Goal: Answer question/provide support: Share knowledge or assist other users

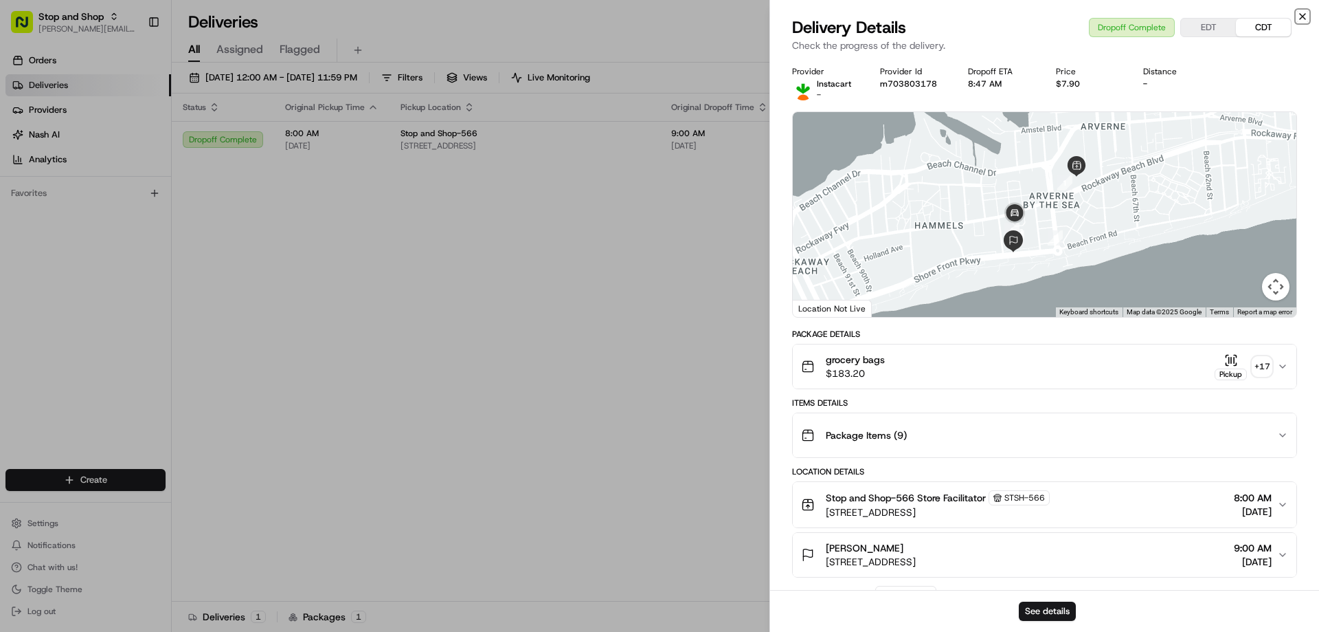
click at [1298, 16] on icon "button" at bounding box center [1302, 16] width 11 height 11
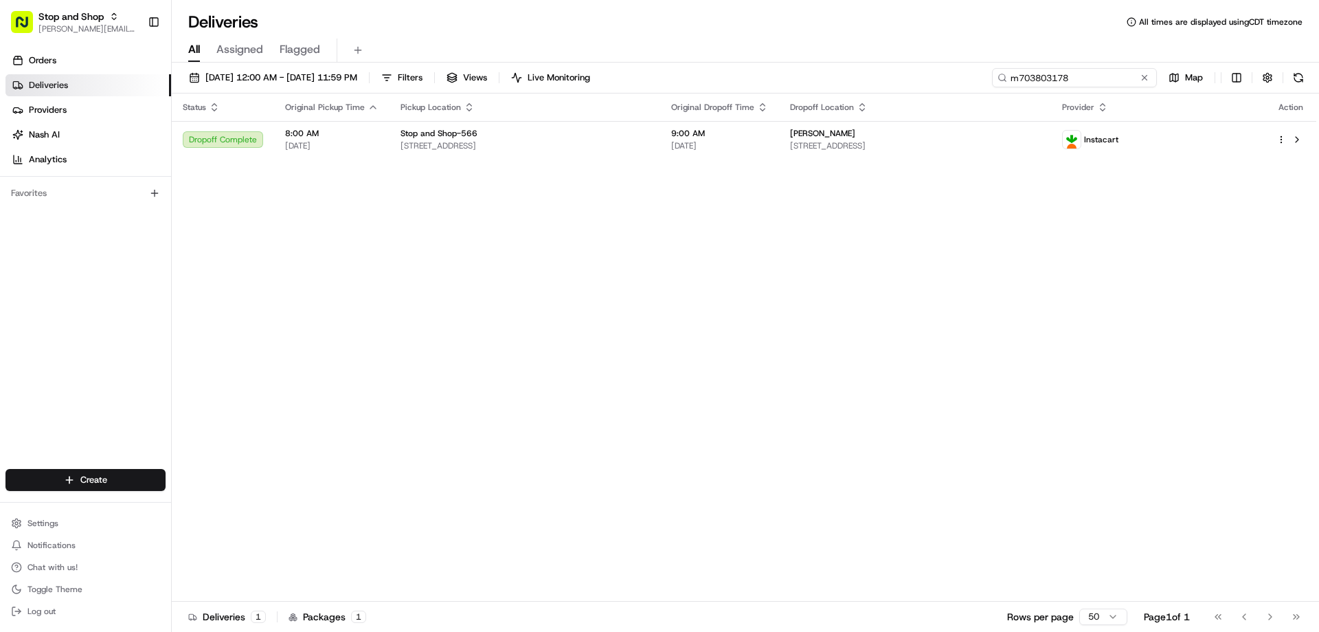
drag, startPoint x: 1119, startPoint y: 76, endPoint x: 995, endPoint y: 85, distance: 124.1
click at [995, 85] on input "m703803178" at bounding box center [1074, 77] width 165 height 19
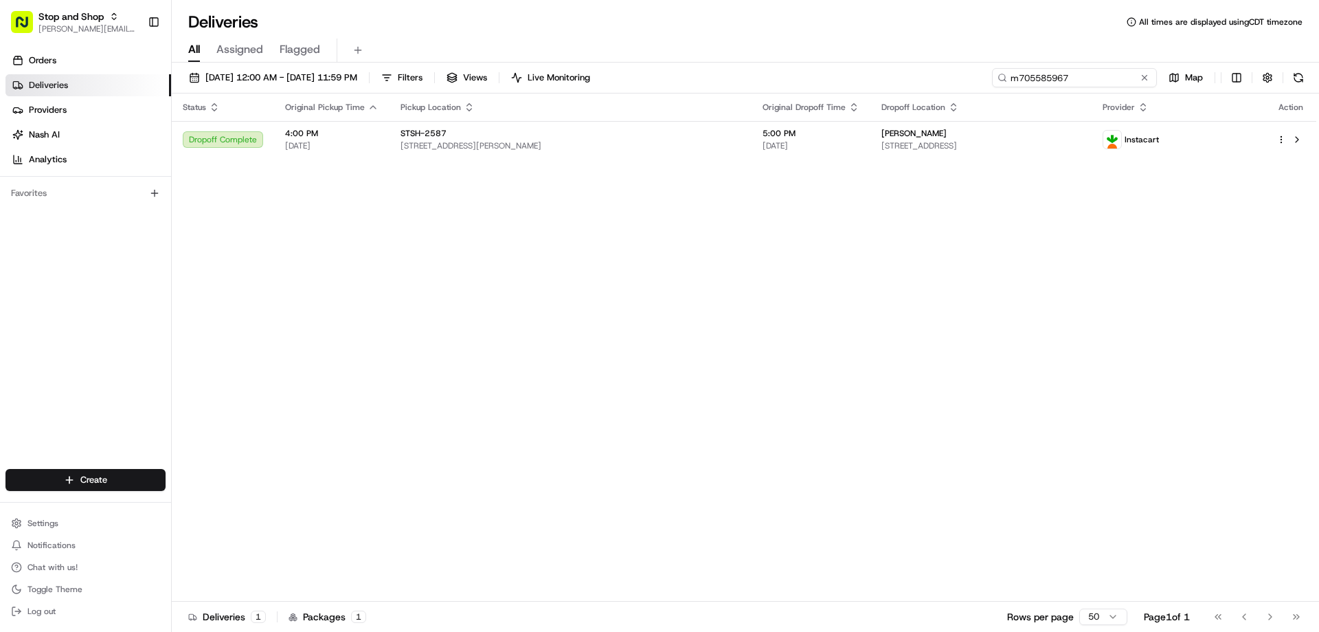
drag, startPoint x: 1086, startPoint y: 72, endPoint x: 1008, endPoint y: 83, distance: 78.4
click at [1008, 83] on input "m705585967" at bounding box center [1074, 77] width 165 height 19
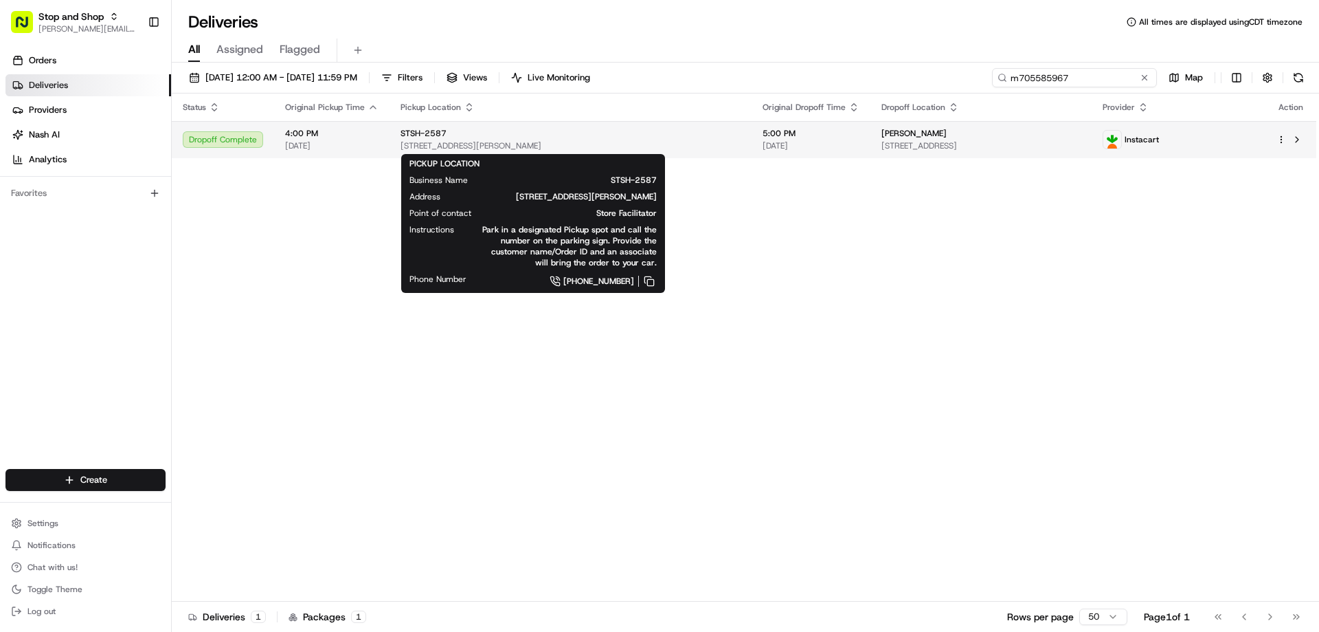
type input "m705585967"
click at [484, 136] on div "STSH-2587" at bounding box center [571, 133] width 340 height 11
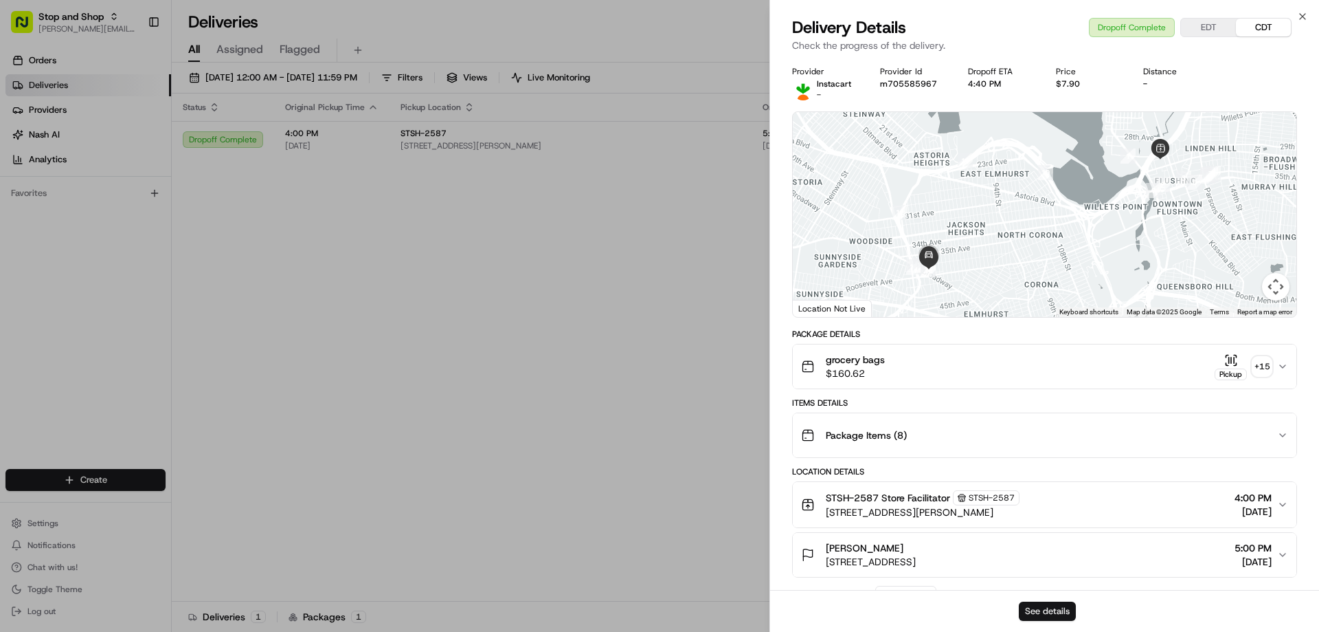
click at [1046, 612] on button "See details" at bounding box center [1047, 610] width 57 height 19
click at [1307, 16] on icon "button" at bounding box center [1302, 16] width 11 height 11
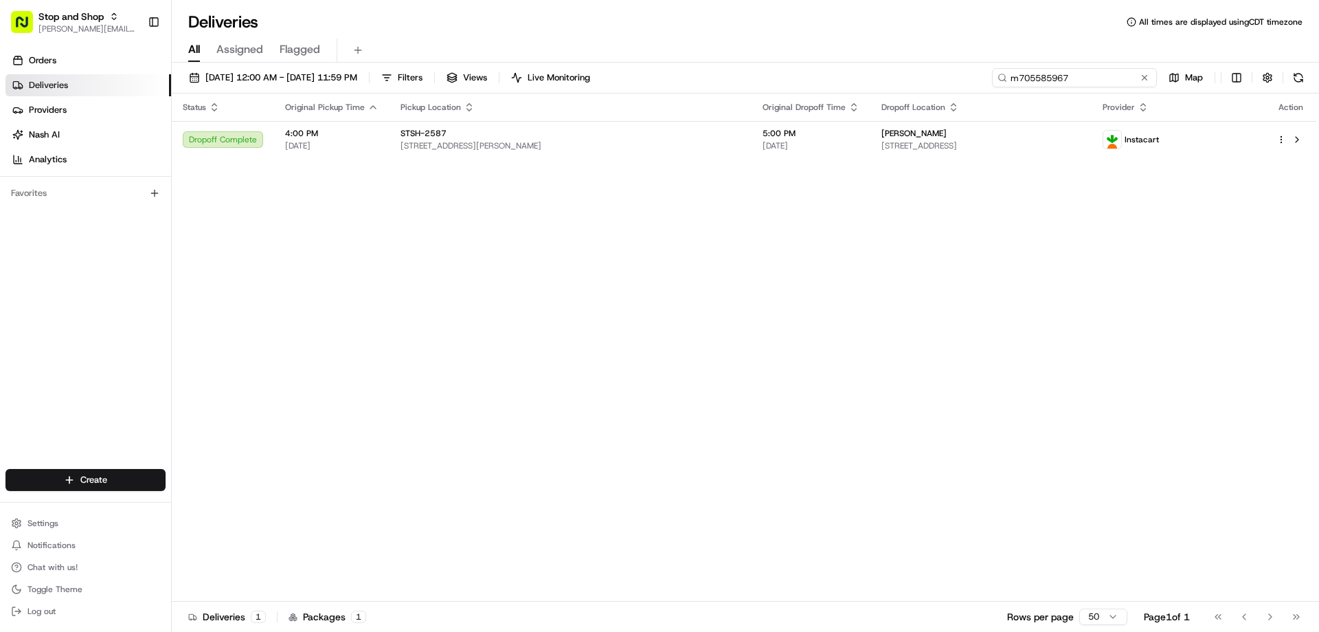
drag, startPoint x: 1115, startPoint y: 79, endPoint x: 1011, endPoint y: 84, distance: 104.6
click at [1011, 84] on input "m705585967" at bounding box center [1074, 77] width 165 height 19
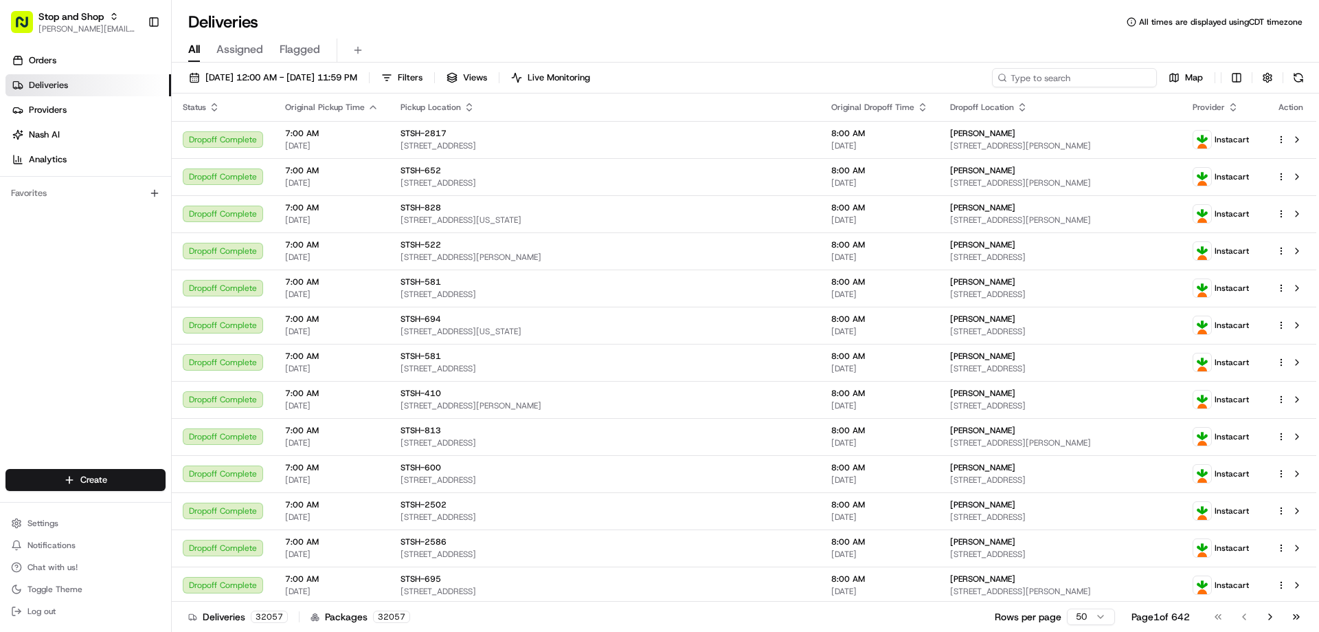
click at [1062, 78] on input at bounding box center [1074, 77] width 165 height 19
paste input "m709771442"
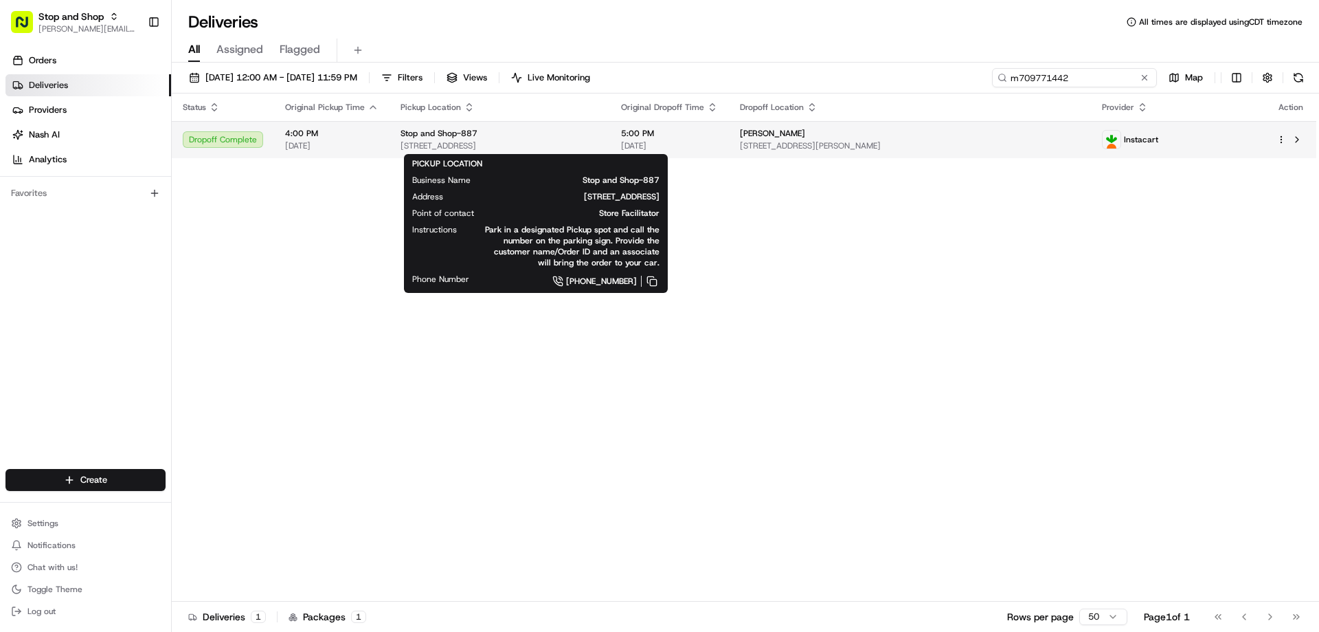
type input "m709771442"
click at [419, 135] on span "Stop and Shop-887" at bounding box center [439, 133] width 77 height 11
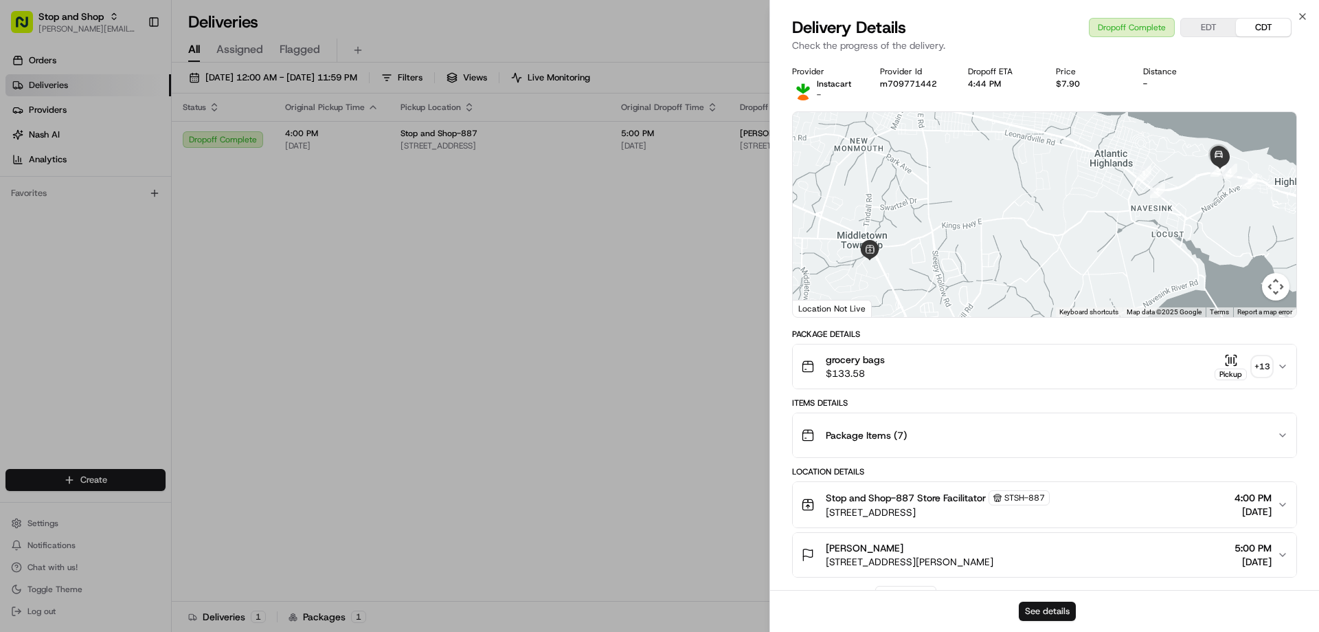
click at [1059, 608] on button "See details" at bounding box center [1047, 610] width 57 height 19
click at [1302, 16] on icon "button" at bounding box center [1302, 16] width 11 height 11
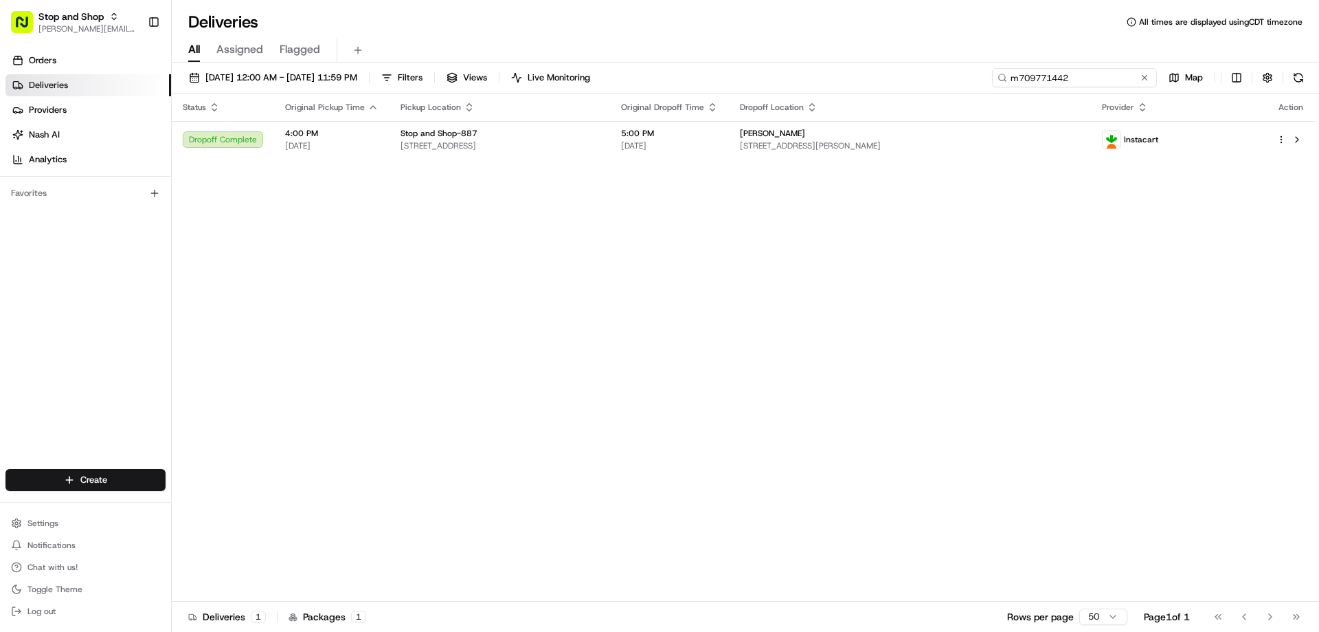
click at [1115, 76] on input "m709771442" at bounding box center [1074, 77] width 165 height 19
click at [260, 77] on span "08/12/2025 12:00 AM - 08/24/2025 11:59 PM" at bounding box center [281, 77] width 152 height 12
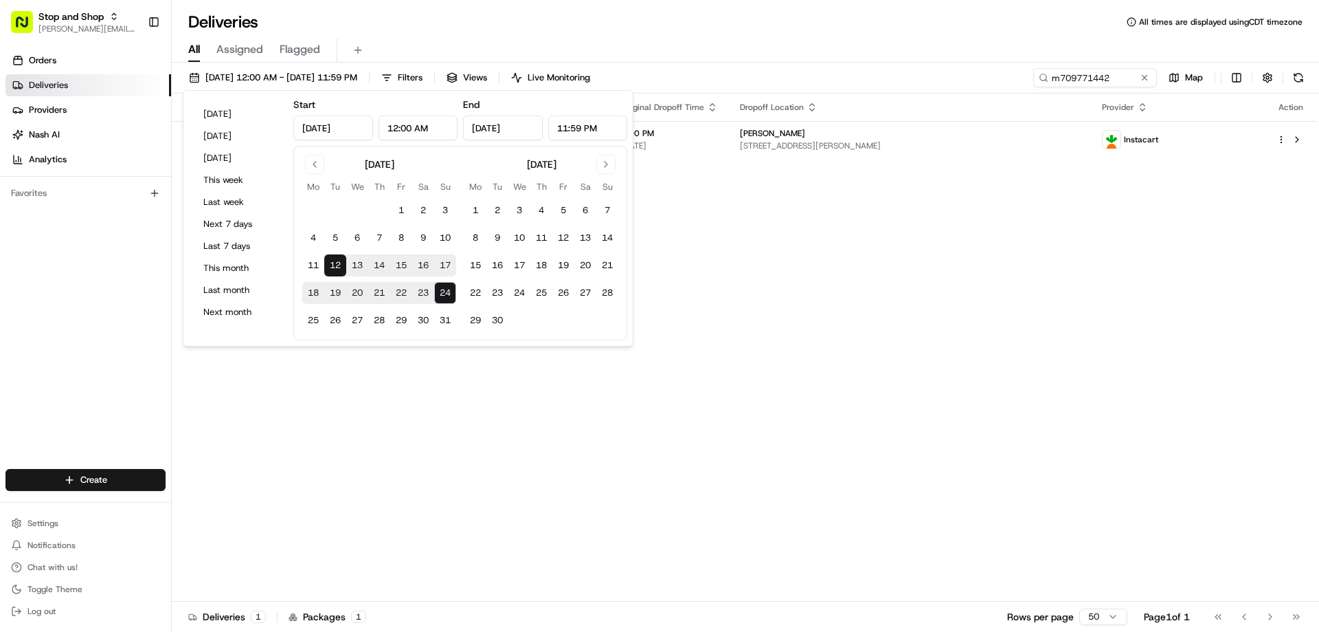
click at [441, 294] on button "24" at bounding box center [445, 293] width 22 height 22
type input "Aug 24, 2025"
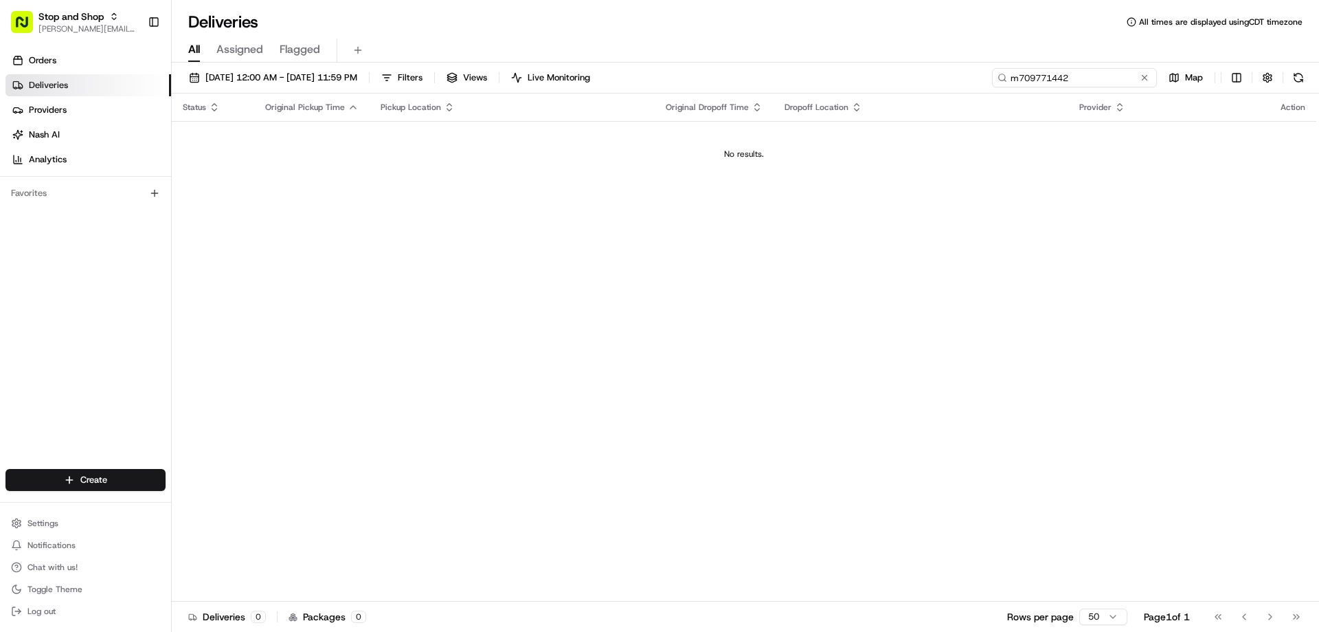
drag, startPoint x: 1120, startPoint y: 79, endPoint x: 982, endPoint y: 78, distance: 138.1
click at [983, 78] on div "08/24/2025 12:00 AM - 08/24/2025 11:59 PM Filters Views Live Monitoring m709771…" at bounding box center [746, 80] width 1148 height 25
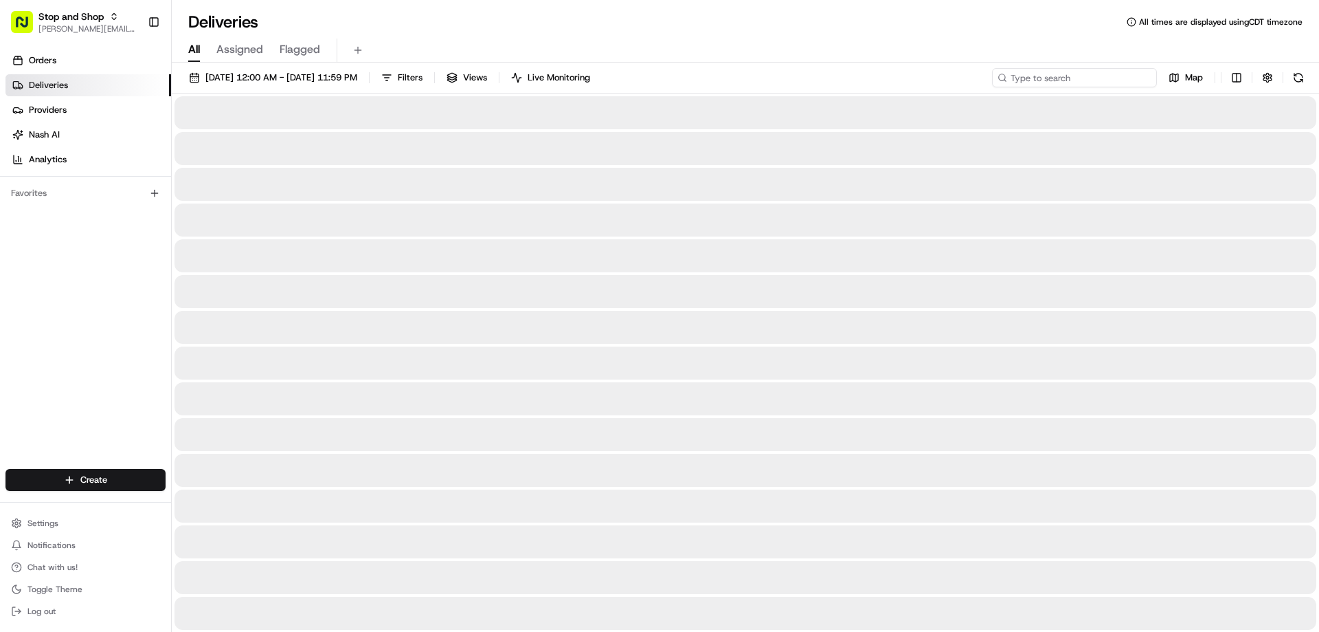
click at [1042, 80] on input at bounding box center [1074, 77] width 165 height 19
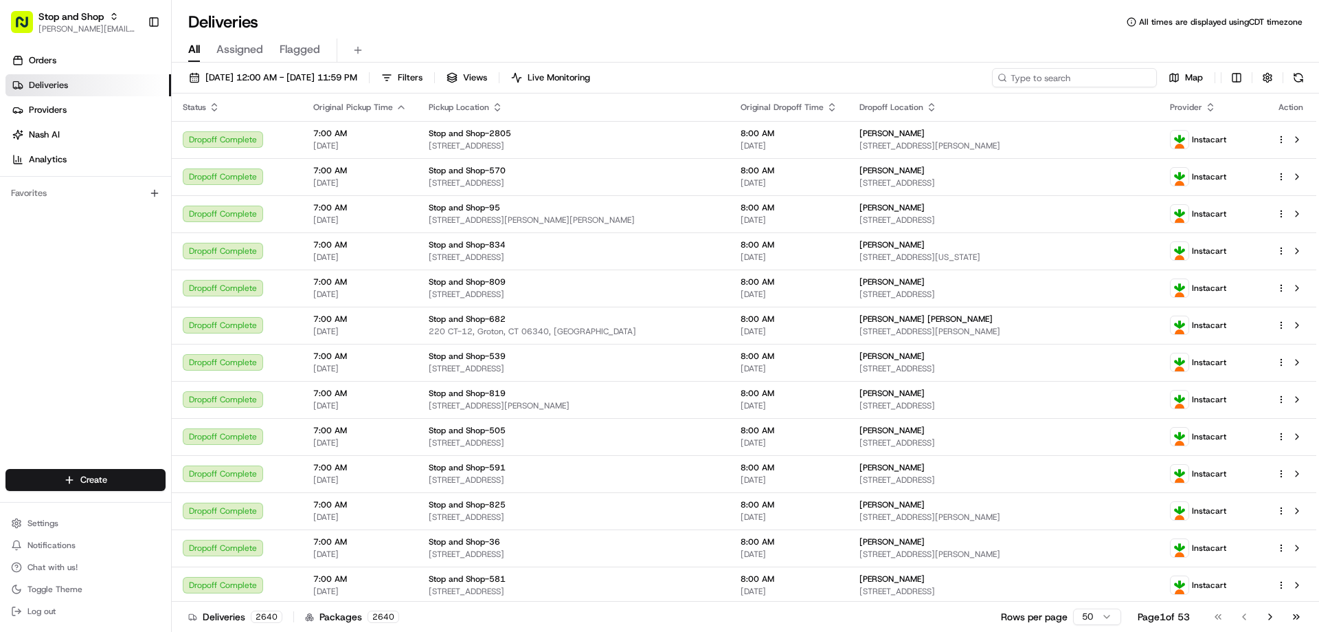
click at [1047, 78] on input at bounding box center [1074, 77] width 165 height 19
click at [1115, 78] on input at bounding box center [1074, 77] width 165 height 19
paste input "m707873316"
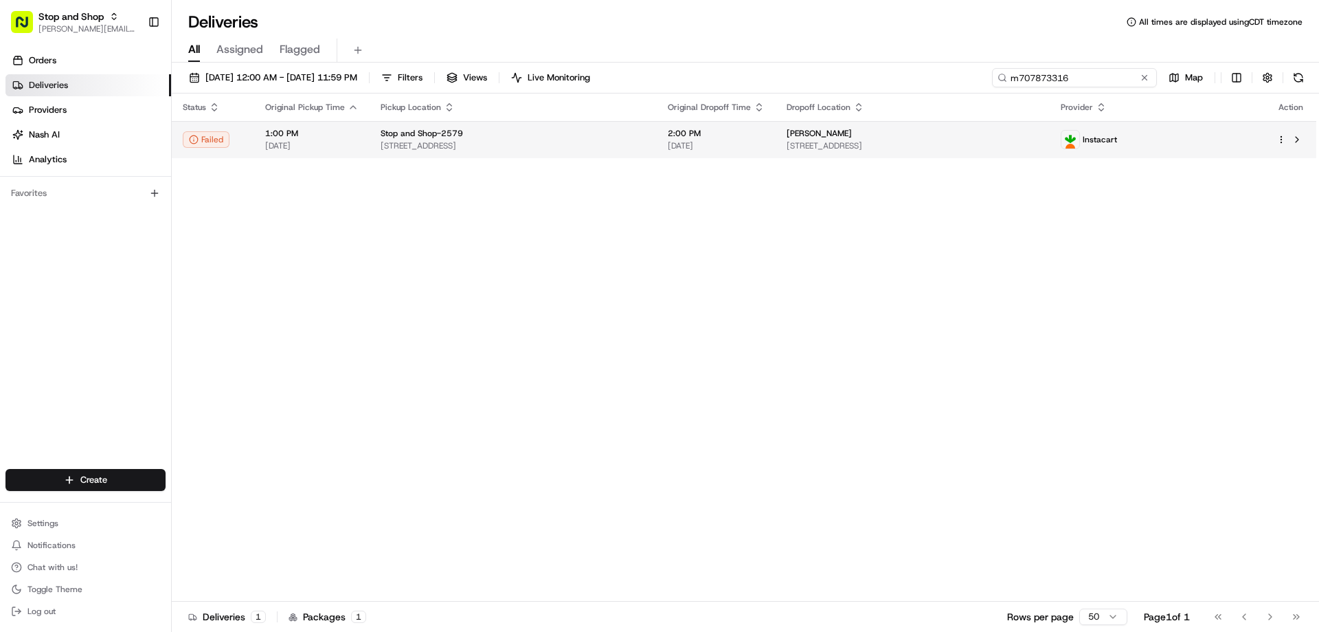
type input "m707873316"
click at [757, 134] on span "2:00 PM" at bounding box center [716, 133] width 97 height 11
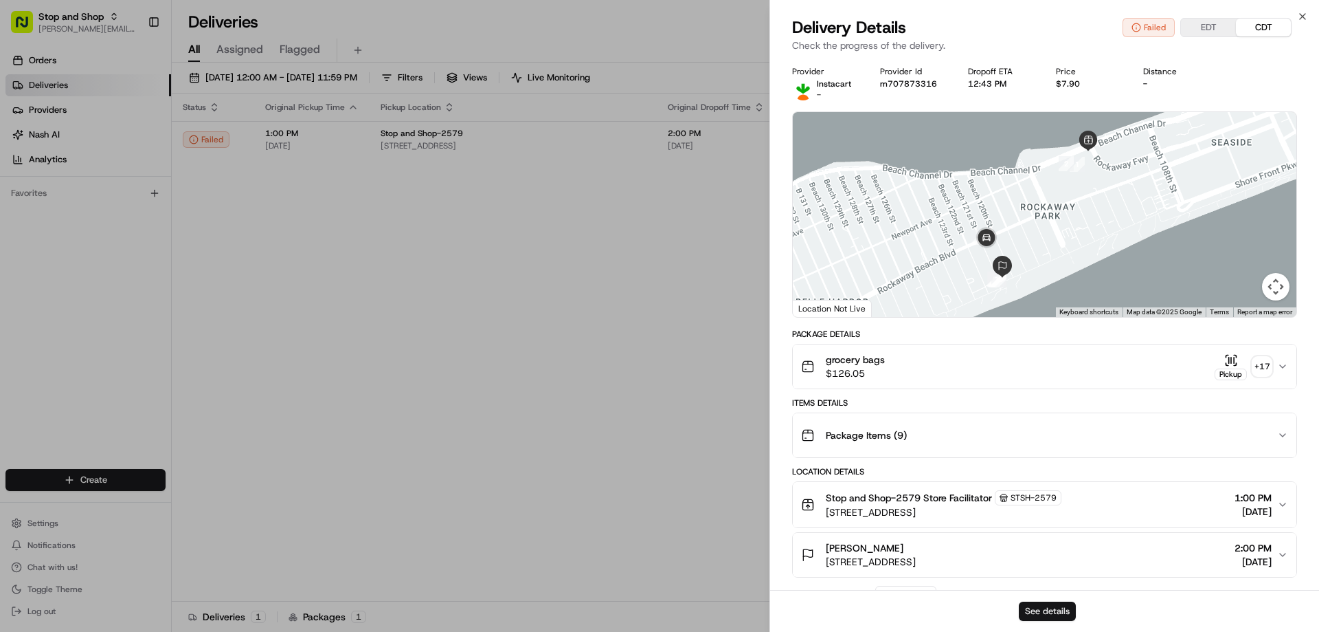
click at [1036, 614] on button "See details" at bounding box center [1047, 610] width 57 height 19
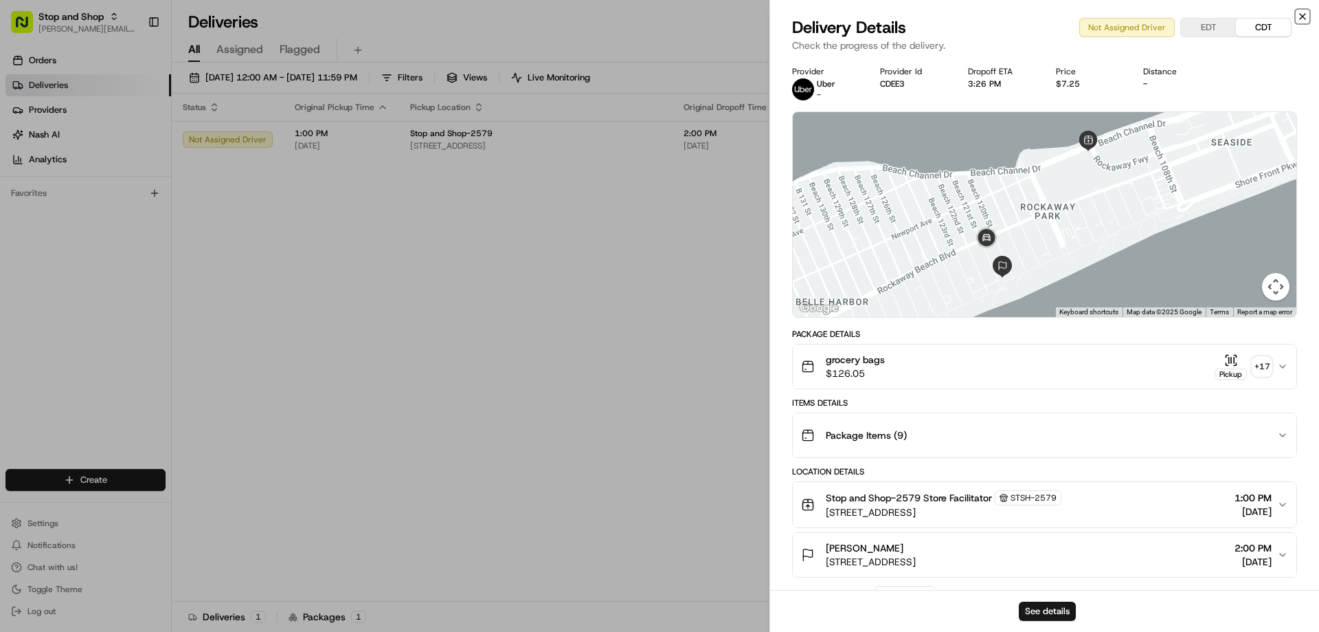
click at [1303, 16] on icon "button" at bounding box center [1302, 16] width 5 height 5
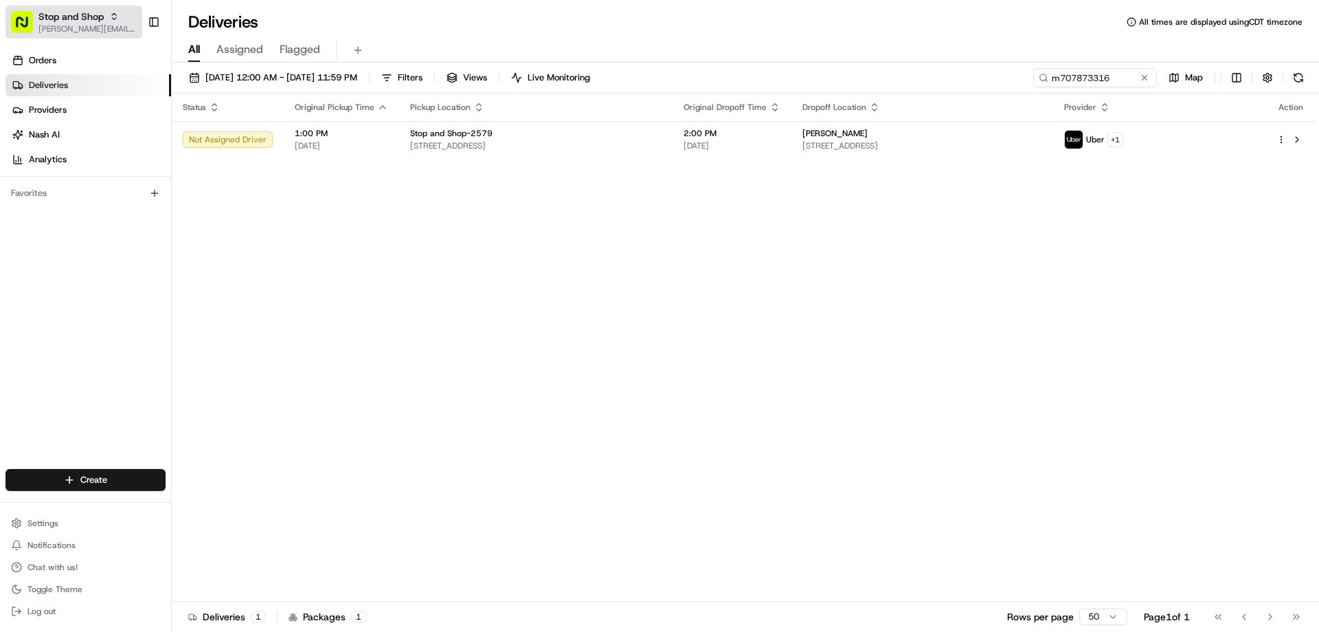
click at [58, 22] on span "Stop and Shop" at bounding box center [70, 17] width 65 height 14
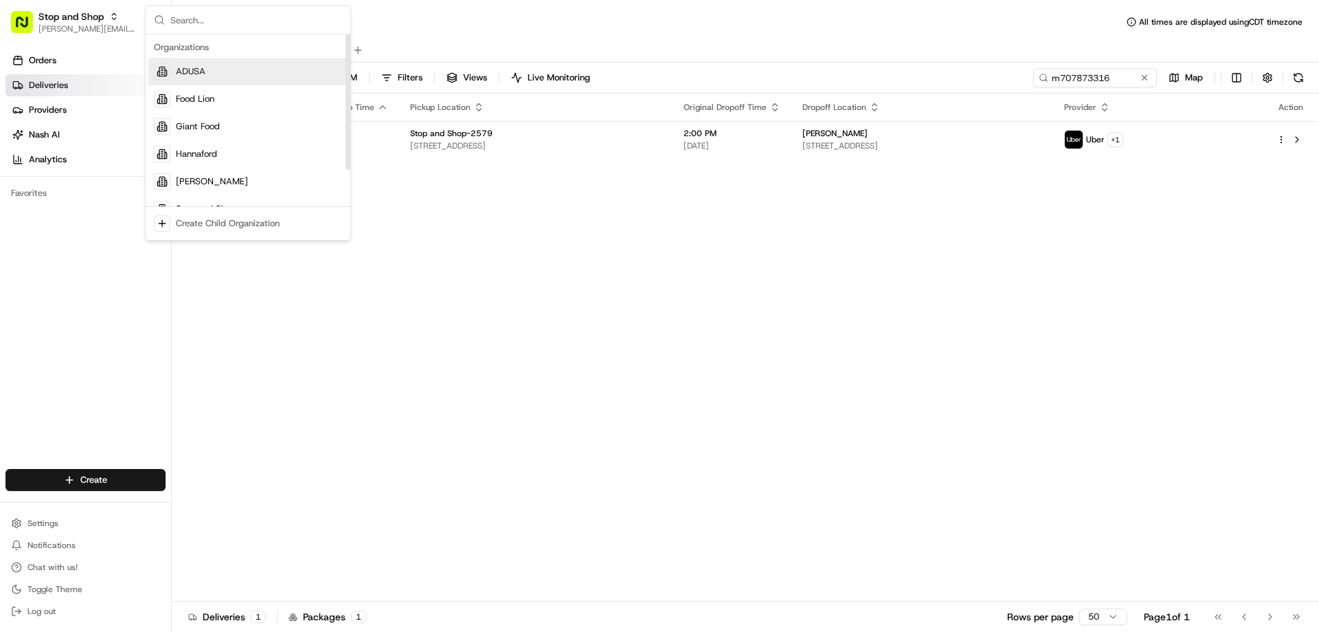
click at [269, 76] on div "ADUSA" at bounding box center [247, 71] width 199 height 27
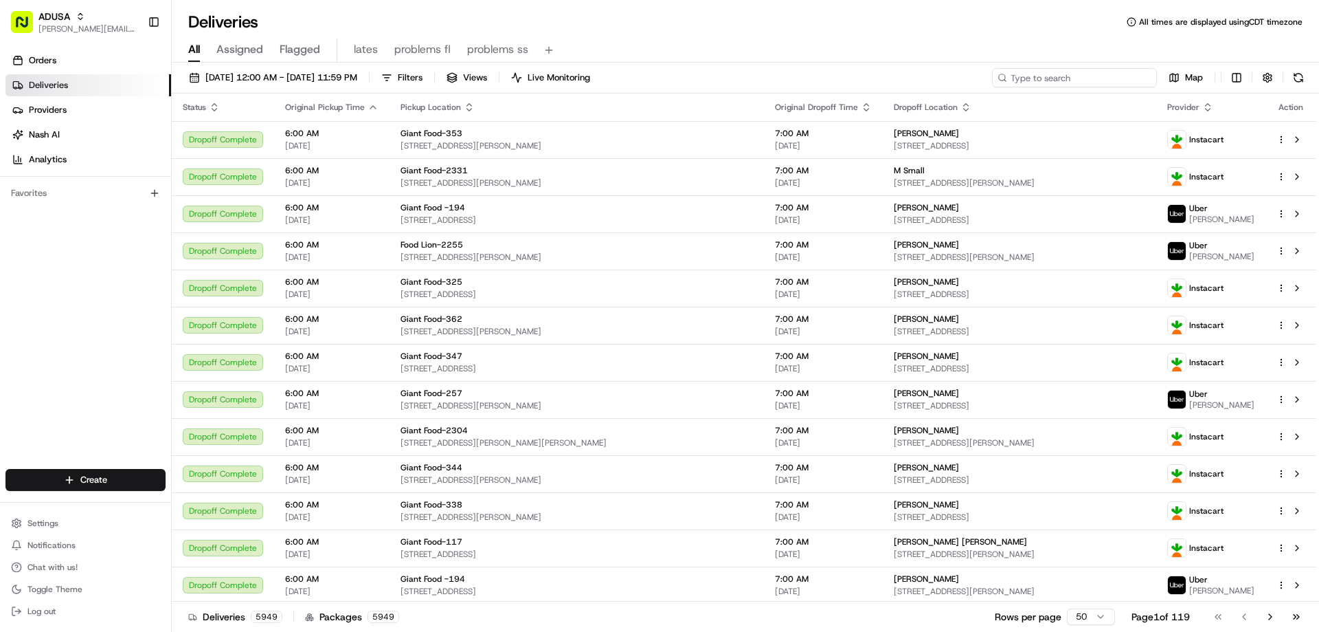
click at [1096, 77] on input at bounding box center [1074, 77] width 165 height 19
click at [1086, 80] on input at bounding box center [1074, 77] width 165 height 19
paste input "m702197485"
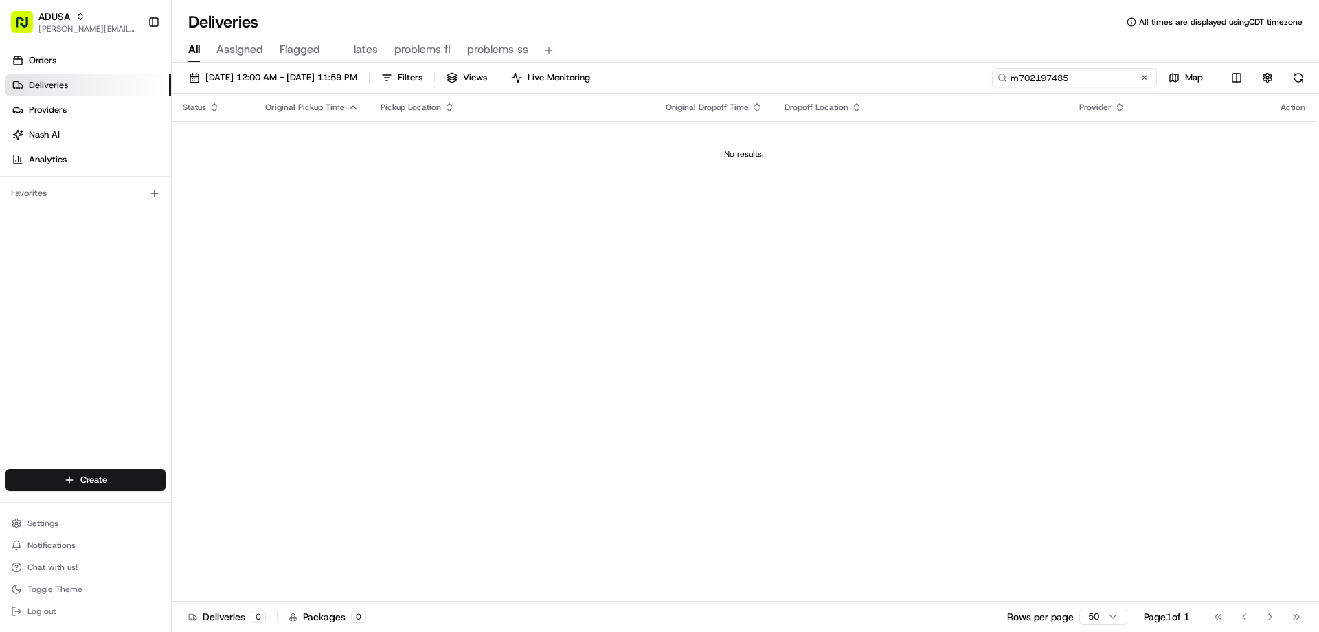
click at [1086, 80] on input "m702197485" at bounding box center [1074, 77] width 165 height 19
type input "m702197485"
click at [60, 87] on span "Deliveries" at bounding box center [48, 85] width 39 height 12
click at [48, 86] on span "Deliveries" at bounding box center [48, 85] width 39 height 12
drag, startPoint x: 1115, startPoint y: 78, endPoint x: 1004, endPoint y: 83, distance: 110.7
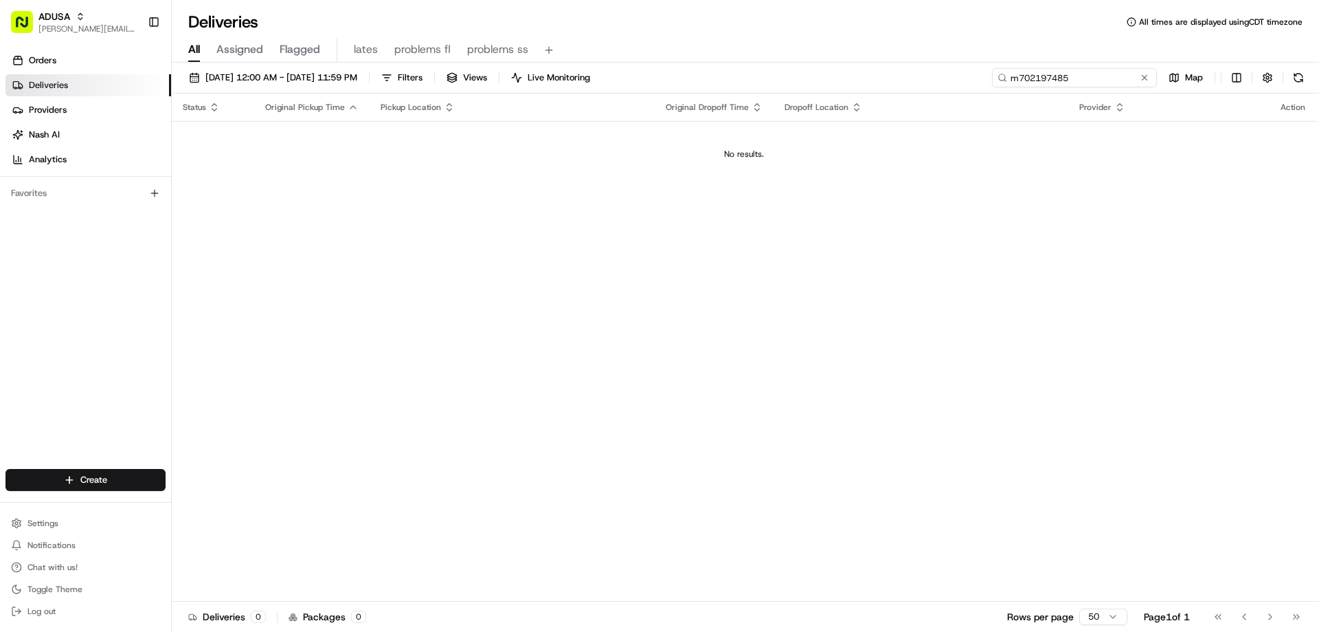
click at [1004, 83] on input "m702197485" at bounding box center [1074, 77] width 165 height 19
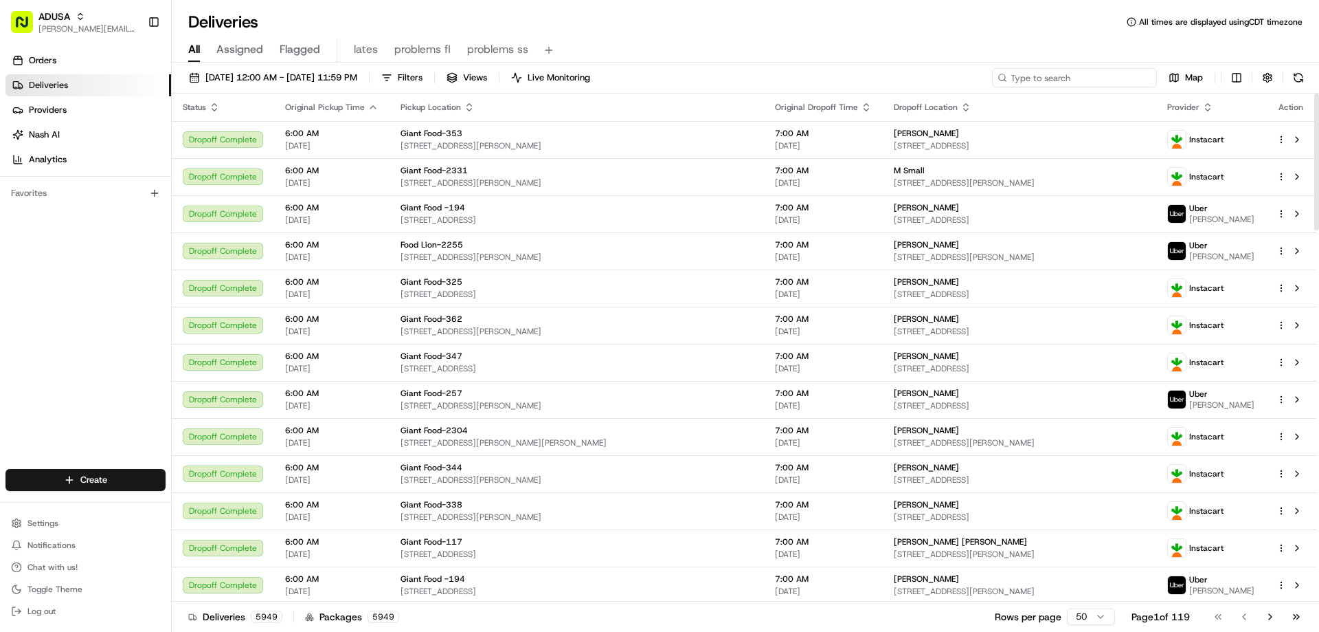
click at [1074, 76] on input at bounding box center [1074, 77] width 165 height 19
click at [1073, 76] on input at bounding box center [1074, 77] width 165 height 19
paste input "m702197485"
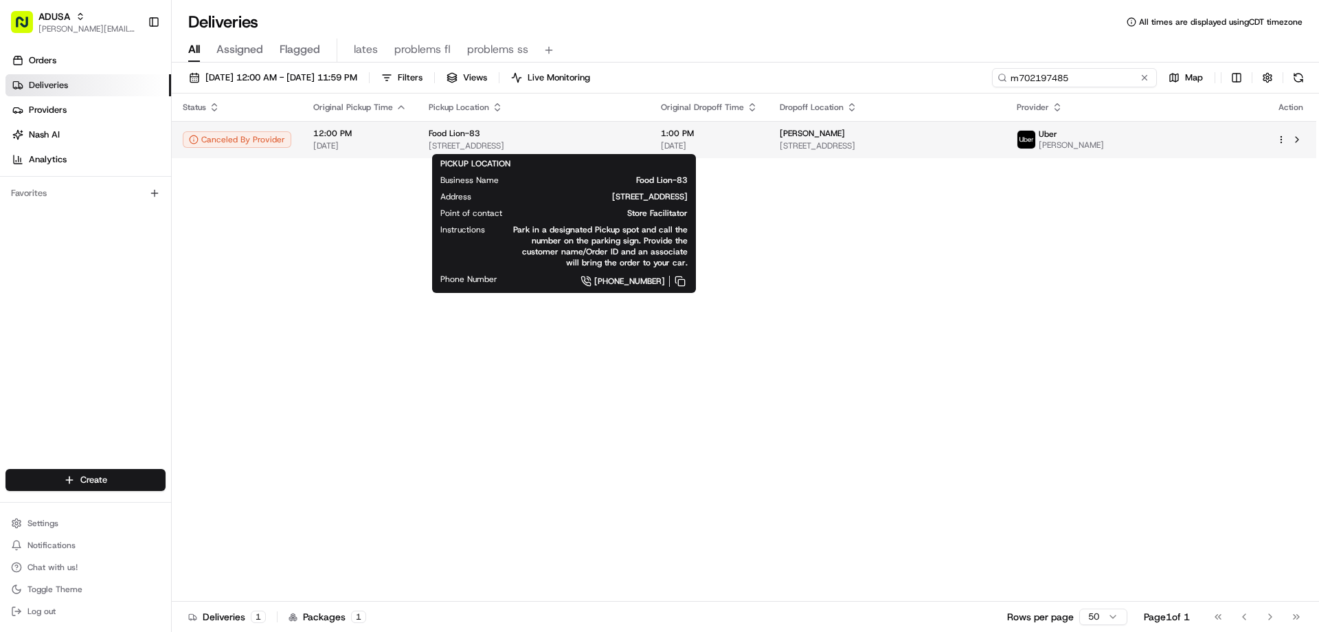
type input "m702197485"
click at [517, 135] on div "Food Lion-83" at bounding box center [534, 133] width 210 height 11
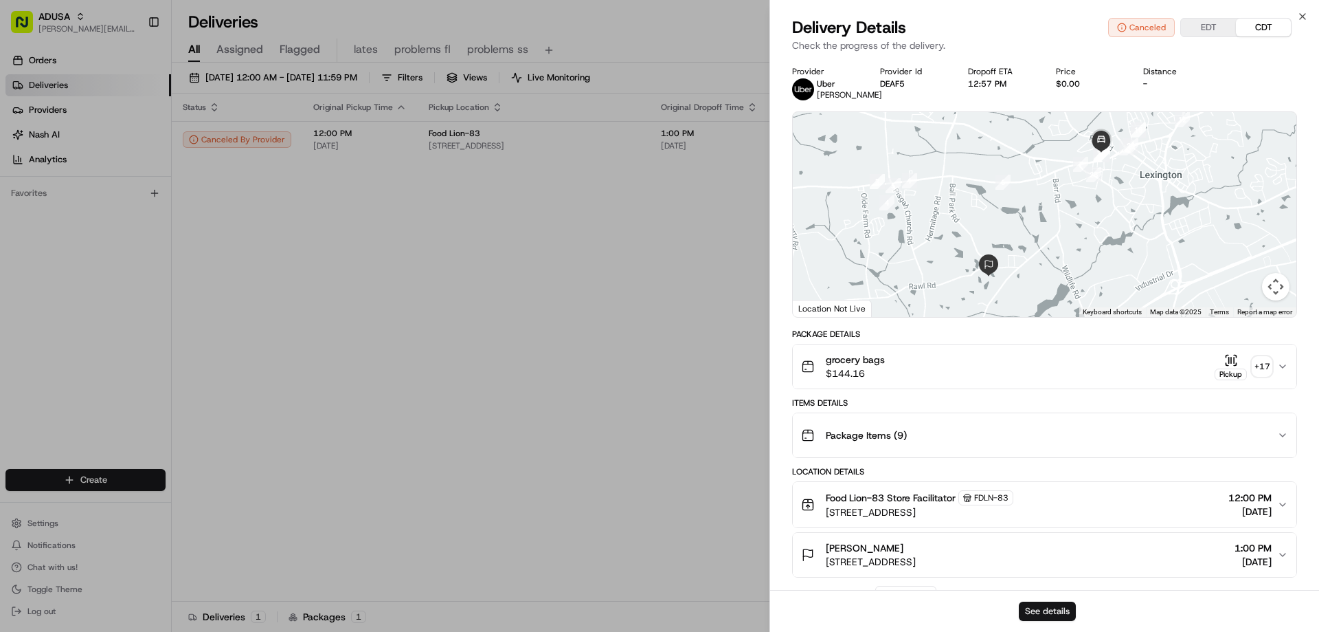
click at [1047, 605] on button "See details" at bounding box center [1047, 610] width 57 height 19
click at [1299, 14] on icon "button" at bounding box center [1302, 16] width 11 height 11
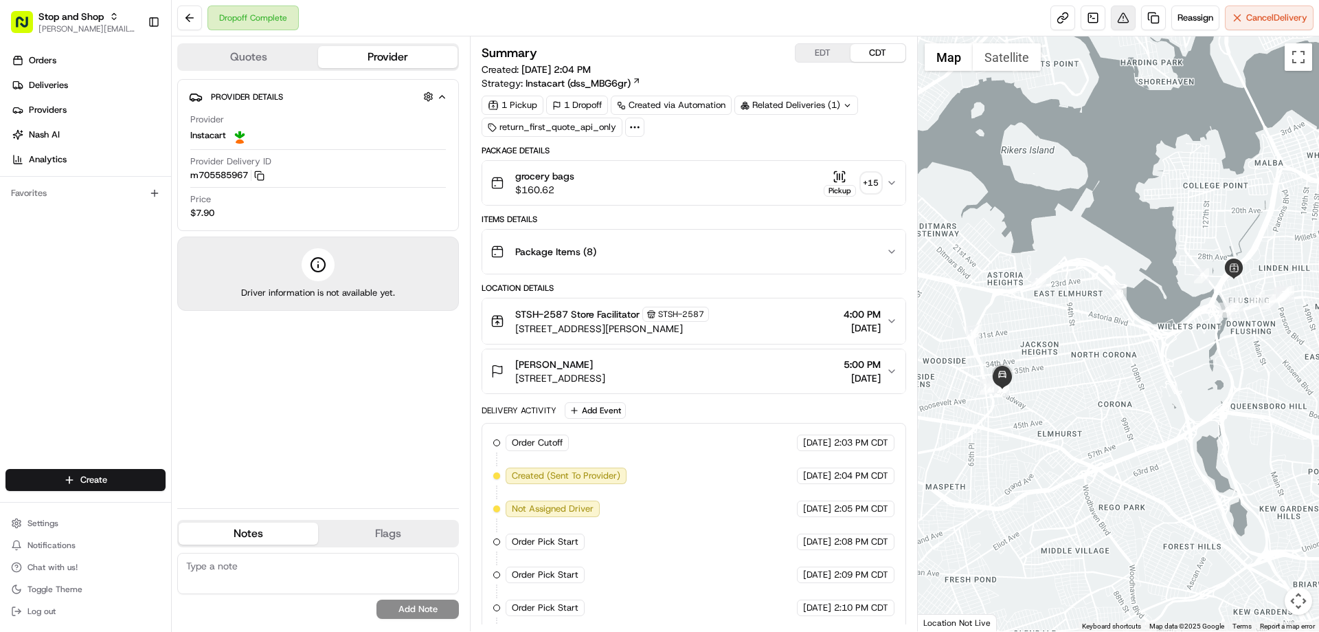
click at [1121, 19] on button at bounding box center [1123, 17] width 25 height 25
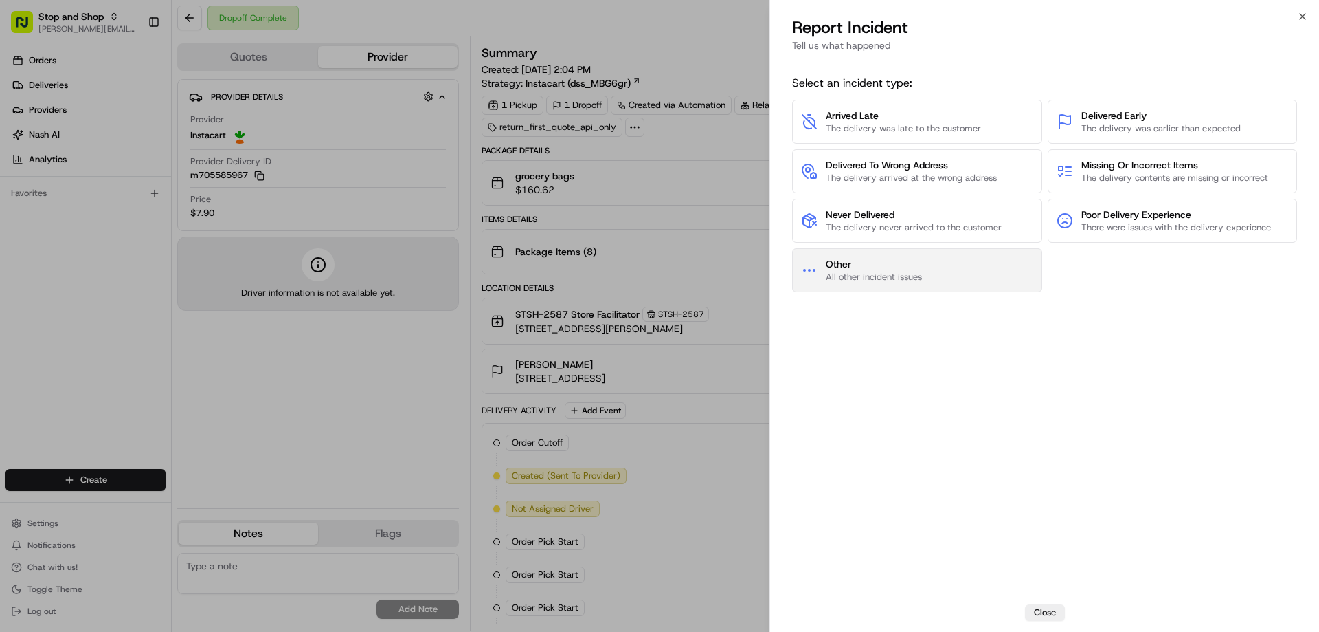
click at [891, 275] on span "All other incident issues" at bounding box center [874, 277] width 96 height 12
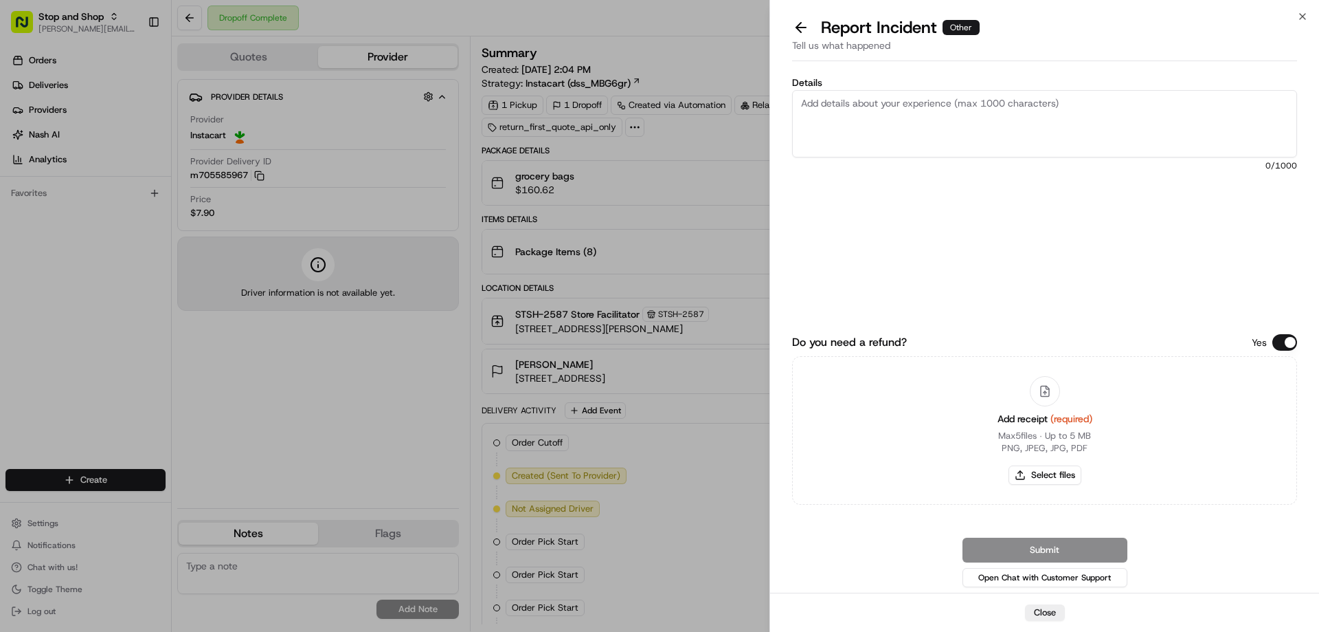
click at [832, 111] on textarea "Details" at bounding box center [1044, 123] width 505 height 67
type textarea "$24.43- Damaged Product left in lobby"
click at [1067, 476] on button "Select files" at bounding box center [1045, 474] width 73 height 19
type input "C:\fakepath\m705585967.pdf"
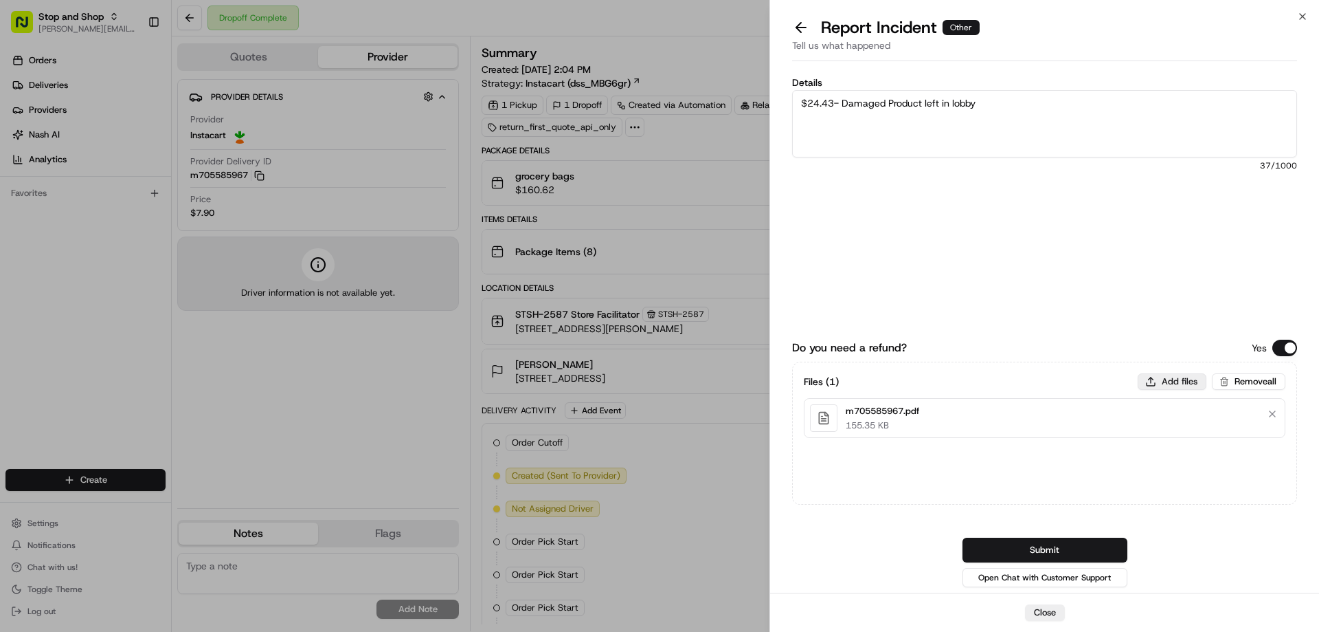
click at [1174, 381] on button "Add files" at bounding box center [1172, 381] width 69 height 16
type input "C:\fakepath\Mack.PNG"
click at [1177, 379] on button "Add files" at bounding box center [1172, 381] width 69 height 16
type input "C:\fakepath\Mack 2.PNG"
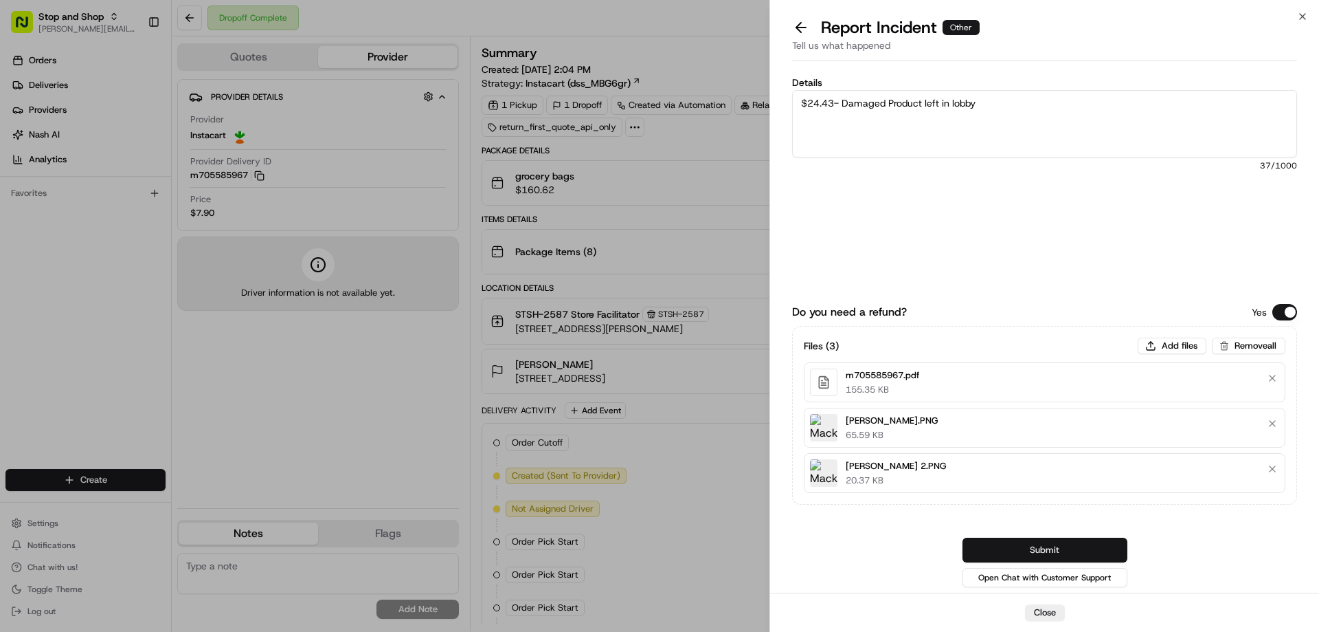
click at [1031, 550] on button "Submit" at bounding box center [1045, 549] width 165 height 25
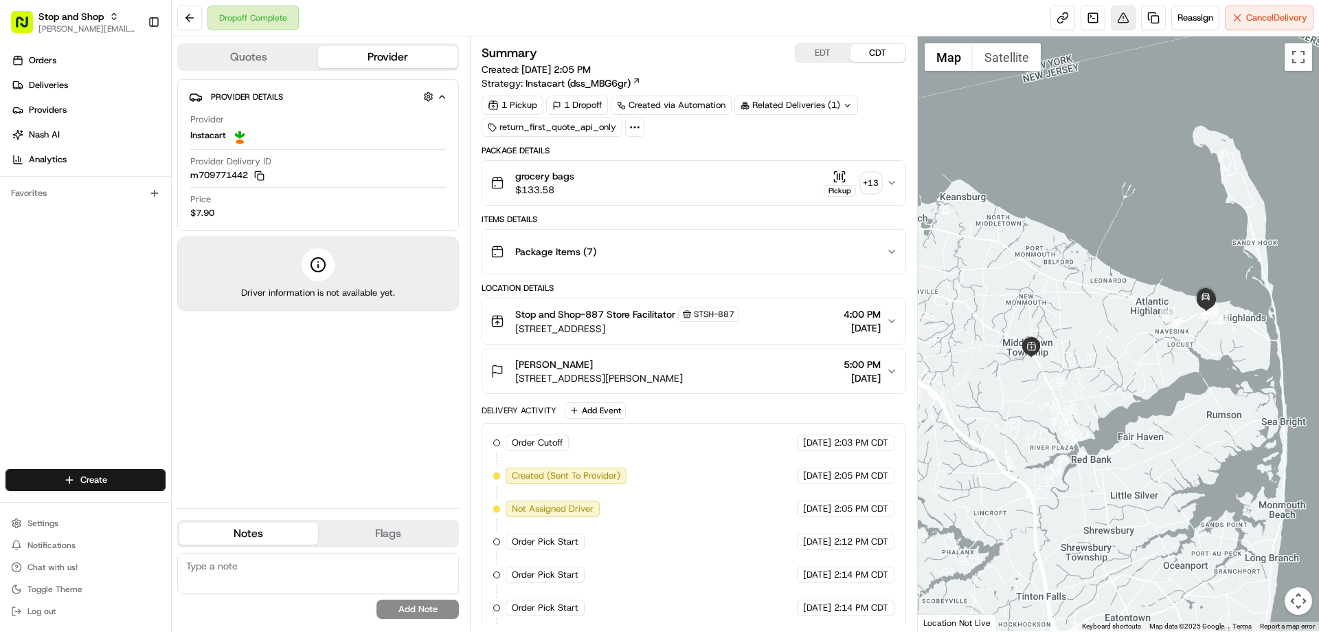
click at [1115, 16] on button at bounding box center [1123, 17] width 25 height 25
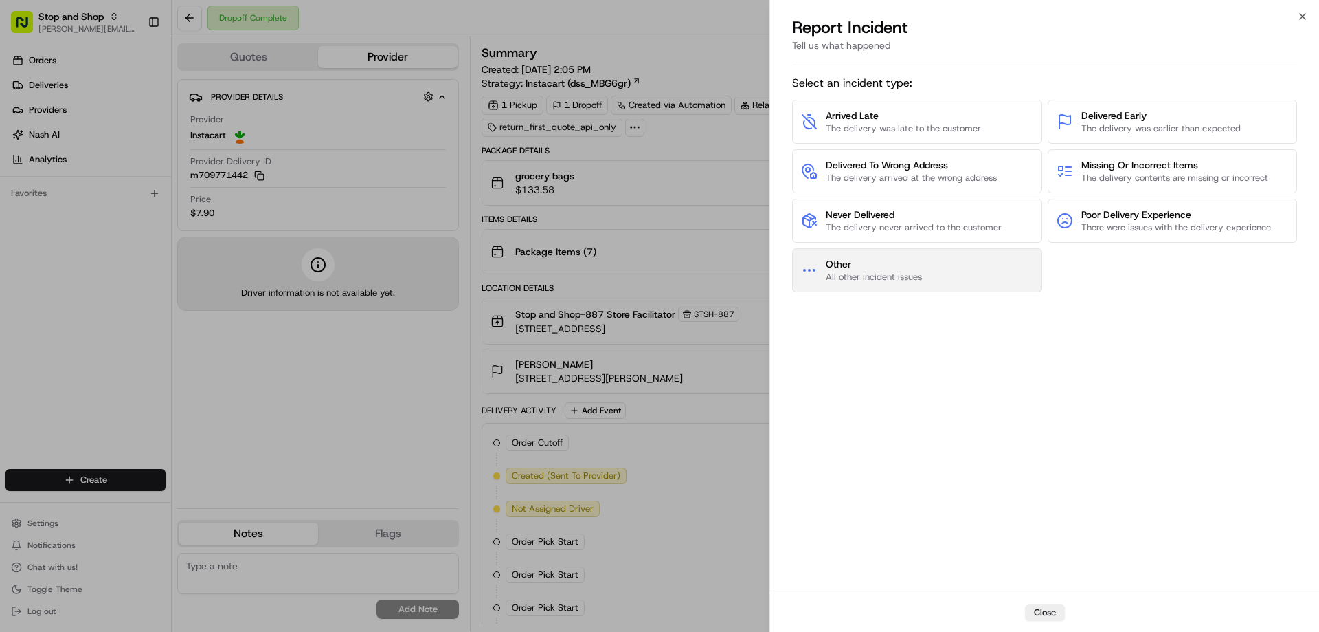
click at [912, 260] on span "Other" at bounding box center [874, 264] width 96 height 14
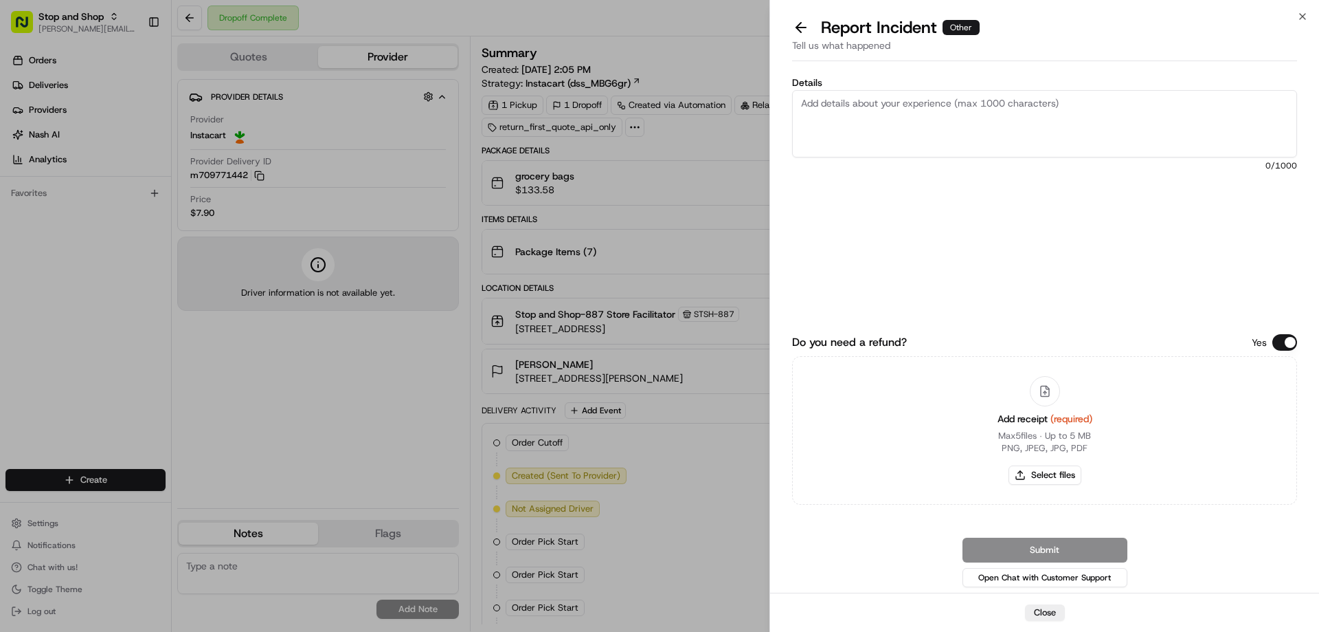
click at [836, 105] on textarea "Details" at bounding box center [1044, 123] width 505 height 67
click at [825, 109] on textarea "Details" at bounding box center [1044, 123] width 505 height 67
type textarea "$56.09 Damaged product"
click at [1034, 470] on button "Select files" at bounding box center [1045, 474] width 73 height 19
type input "C:\fakepath\m709771442.pdf"
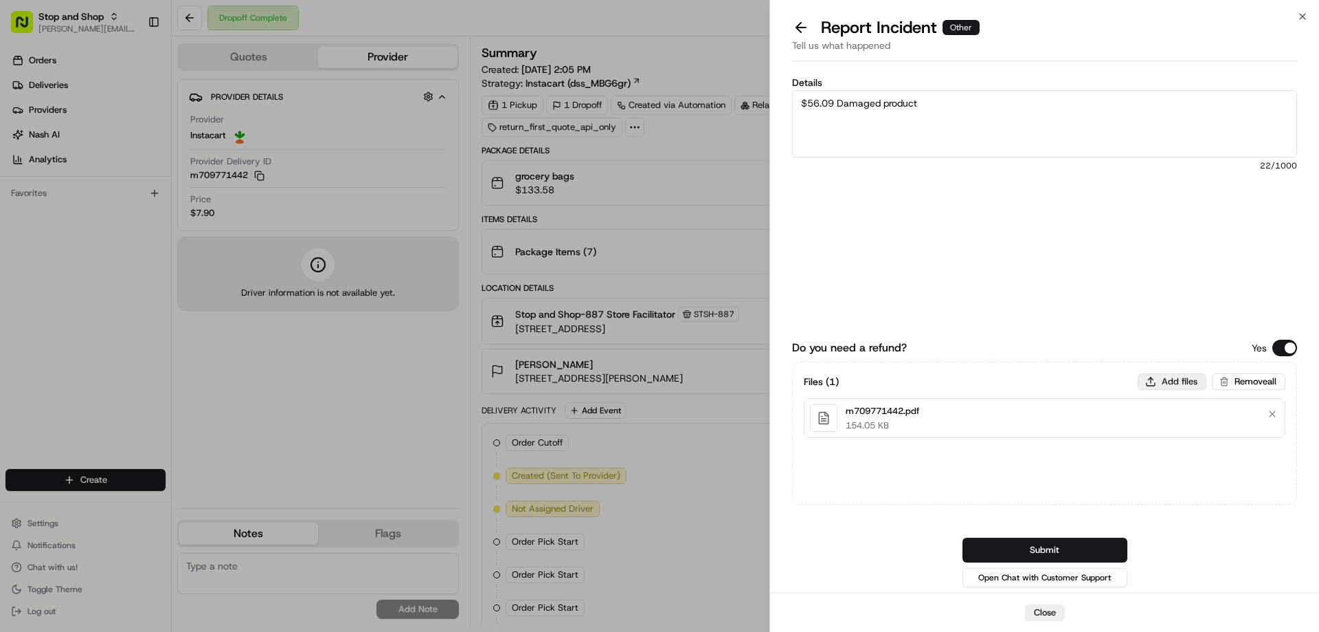
click at [1170, 383] on button "Add files" at bounding box center [1172, 381] width 69 height 16
type input "C:\fakepath\Mildred.PNG"
click at [1045, 547] on button "Submit" at bounding box center [1045, 549] width 165 height 25
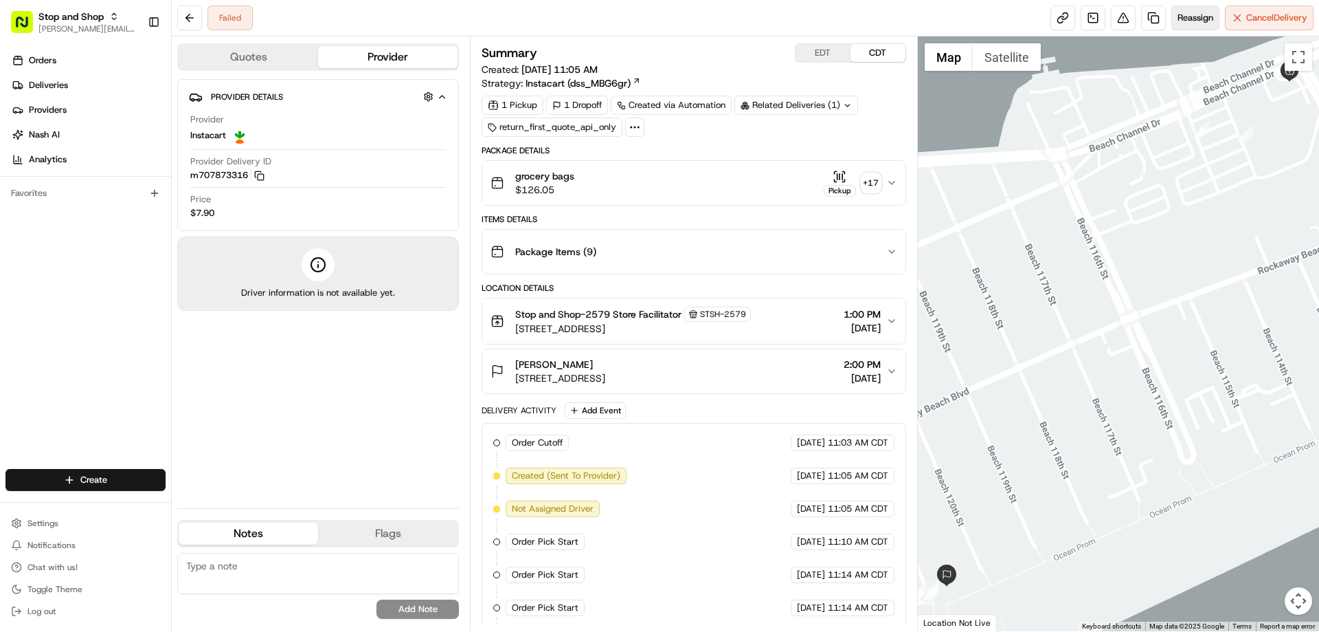
click at [1196, 19] on span "Reassign" at bounding box center [1196, 18] width 36 height 12
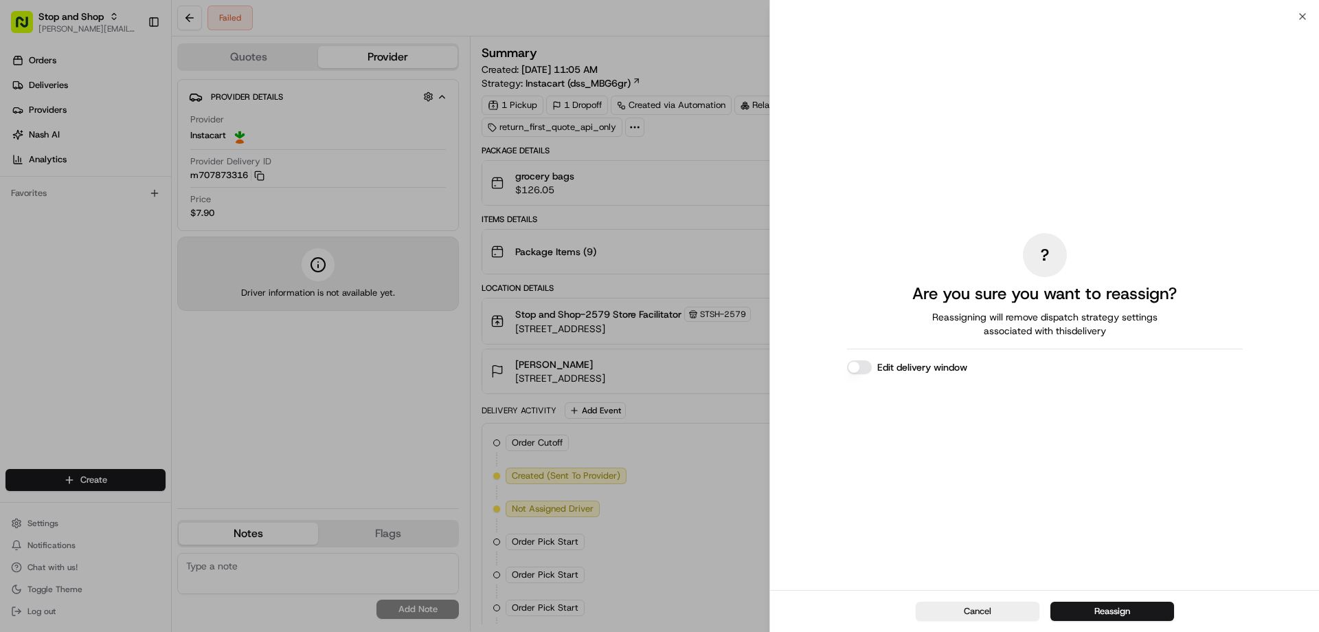
click at [892, 366] on label "Edit delivery window" at bounding box center [923, 367] width 90 height 14
click at [872, 366] on button "Edit delivery window" at bounding box center [859, 367] width 25 height 14
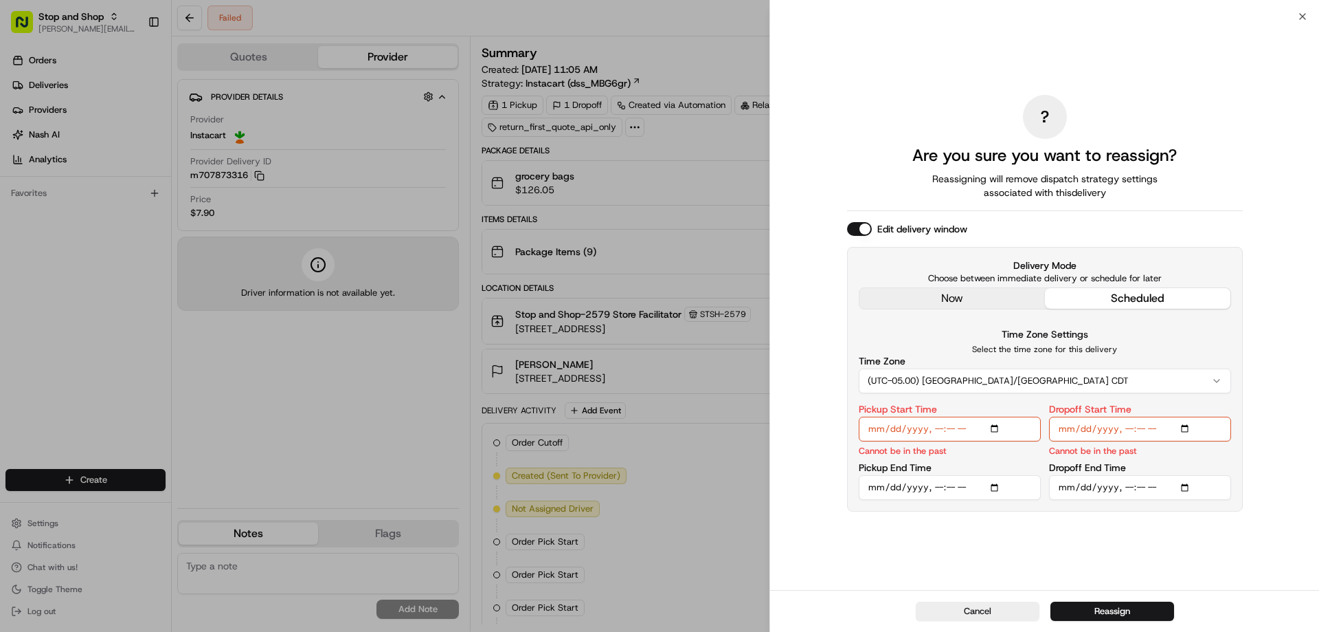
click at [996, 429] on input "Pickup Start Time" at bounding box center [950, 428] width 182 height 25
type input "2025-08-24T15:00"
click at [994, 484] on input "Pickup End Time" at bounding box center [950, 487] width 182 height 25
type input "2025-08-24T15:30"
click at [1187, 409] on div "Dropoff Start Time Cannot be in the past" at bounding box center [1140, 430] width 182 height 53
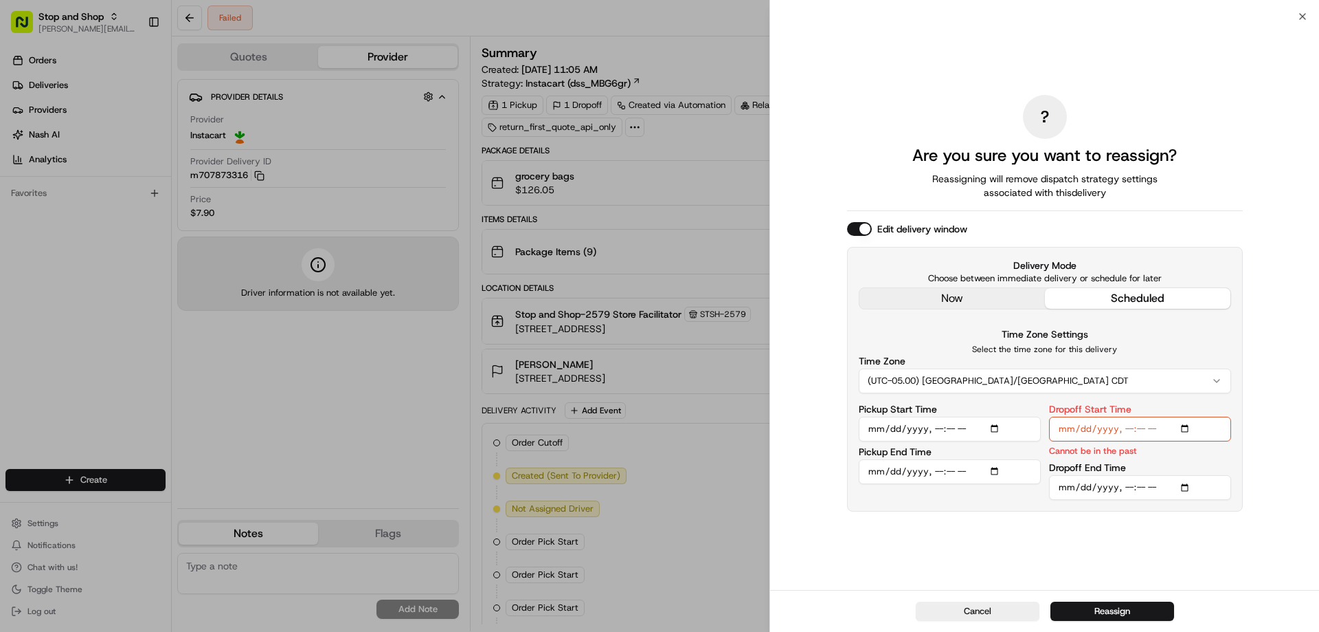
click at [1188, 427] on input "Dropoff Start Time" at bounding box center [1140, 428] width 182 height 25
type input "2025-08-24T15:00"
click at [1203, 465] on div "Dropoff End Time" at bounding box center [1140, 480] width 182 height 37
click at [1185, 486] on input "Dropoff End Time" at bounding box center [1140, 487] width 182 height 25
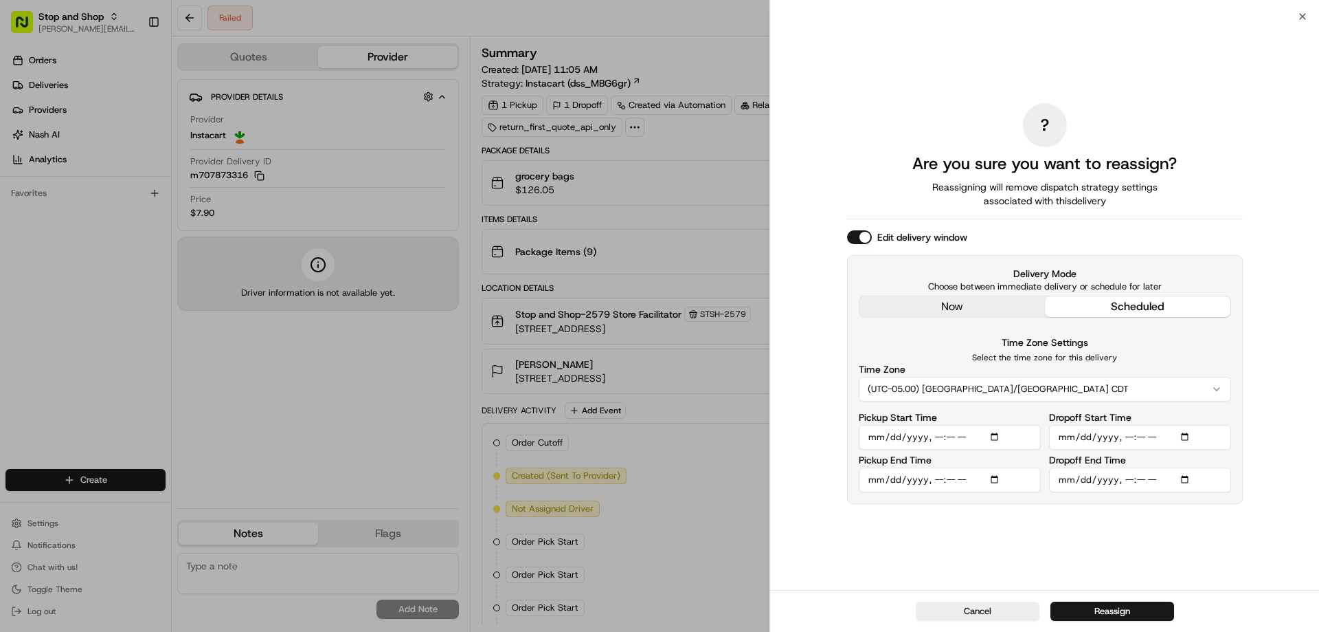
type input "2025-08-24T16:00"
click at [1210, 494] on div "Delivery Mode Choose between immediate delivery or schedule for later now sched…" at bounding box center [1045, 379] width 396 height 249
click at [1123, 609] on button "Reassign" at bounding box center [1113, 610] width 124 height 19
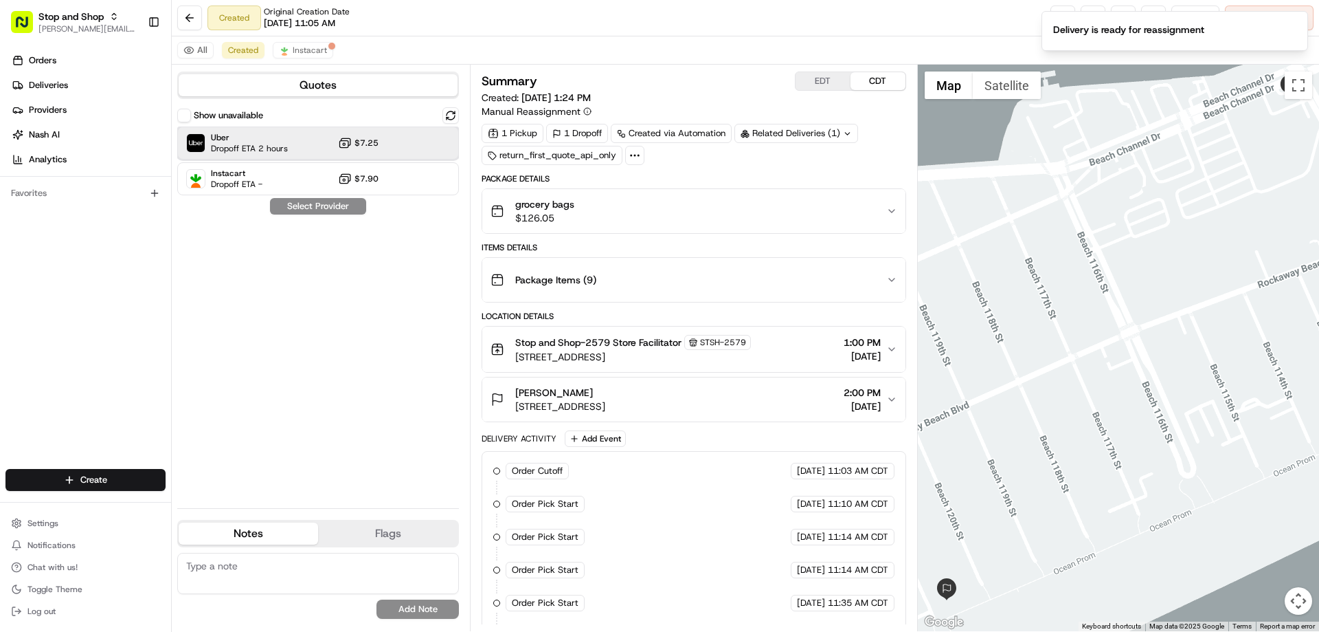
click at [247, 136] on span "Uber" at bounding box center [249, 137] width 77 height 11
click at [325, 211] on button "Assign Provider" at bounding box center [318, 206] width 98 height 16
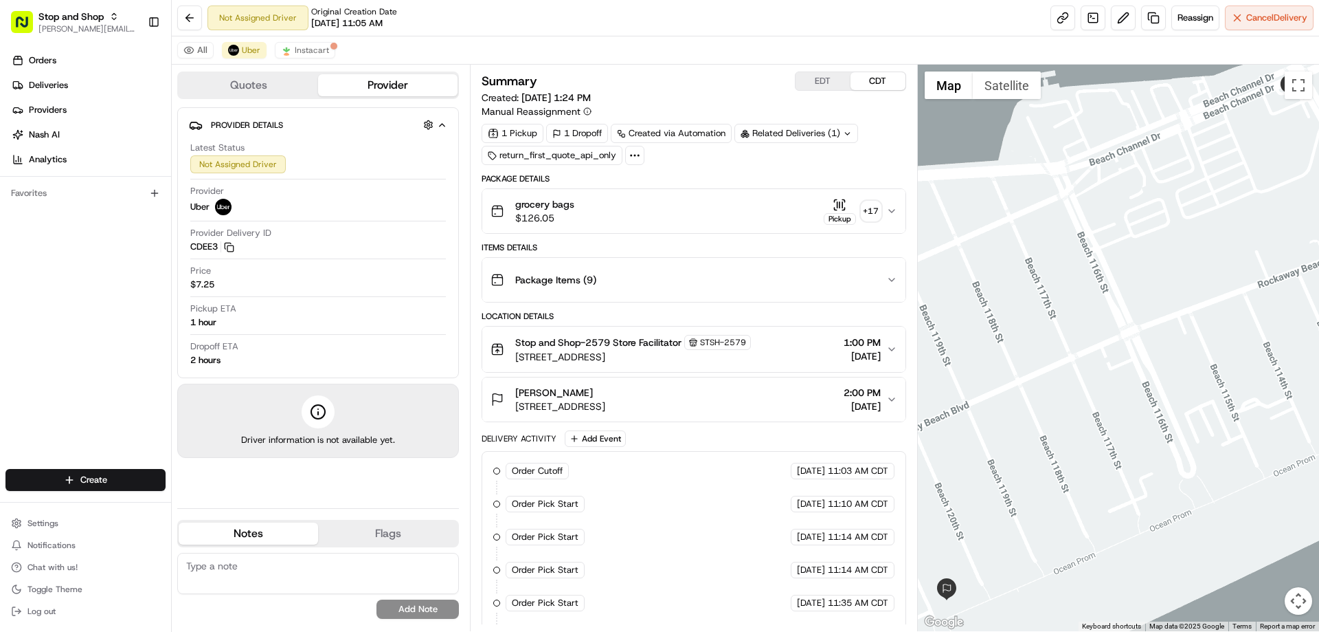
click at [309, 560] on textarea at bounding box center [318, 573] width 282 height 41
type textarea "re- assigned IC driver cancelled no apt number on IC information"
click at [430, 608] on button "Add Note" at bounding box center [418, 608] width 82 height 19
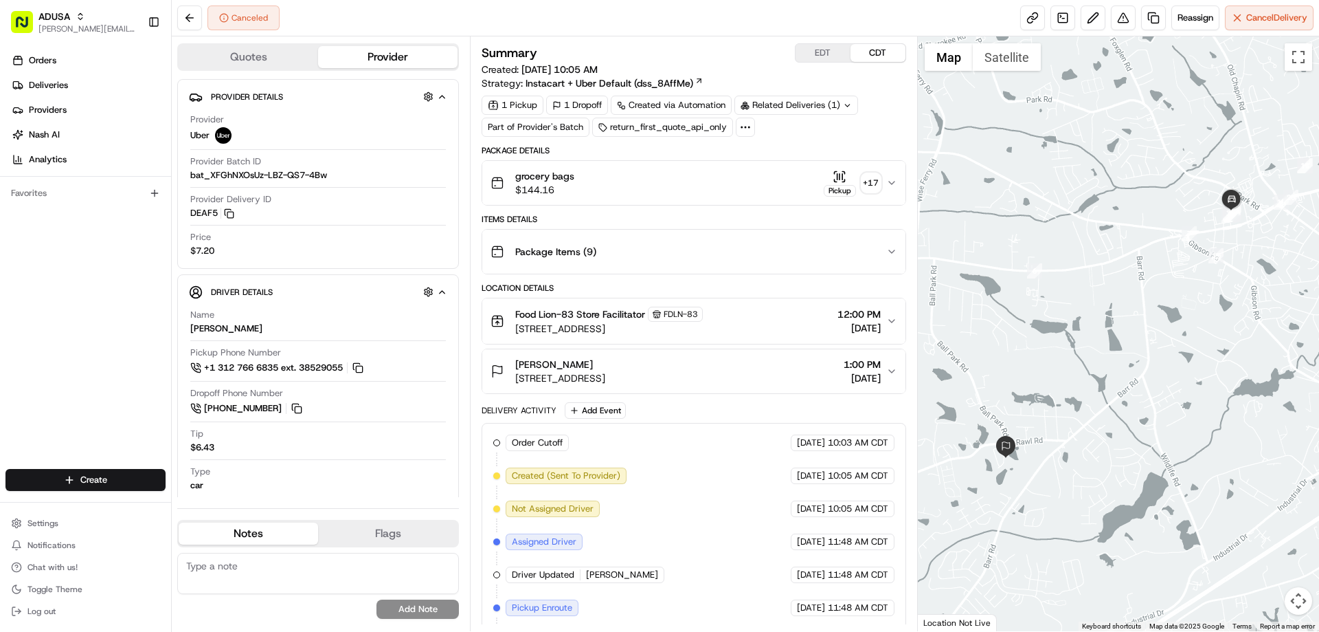
drag, startPoint x: 289, startPoint y: 566, endPoint x: 304, endPoint y: 537, distance: 32.9
click at [287, 564] on textarea at bounding box center [318, 573] width 282 height 41
type textarea "customer is picking the order up"
click at [435, 606] on button "Add Note" at bounding box center [418, 608] width 82 height 19
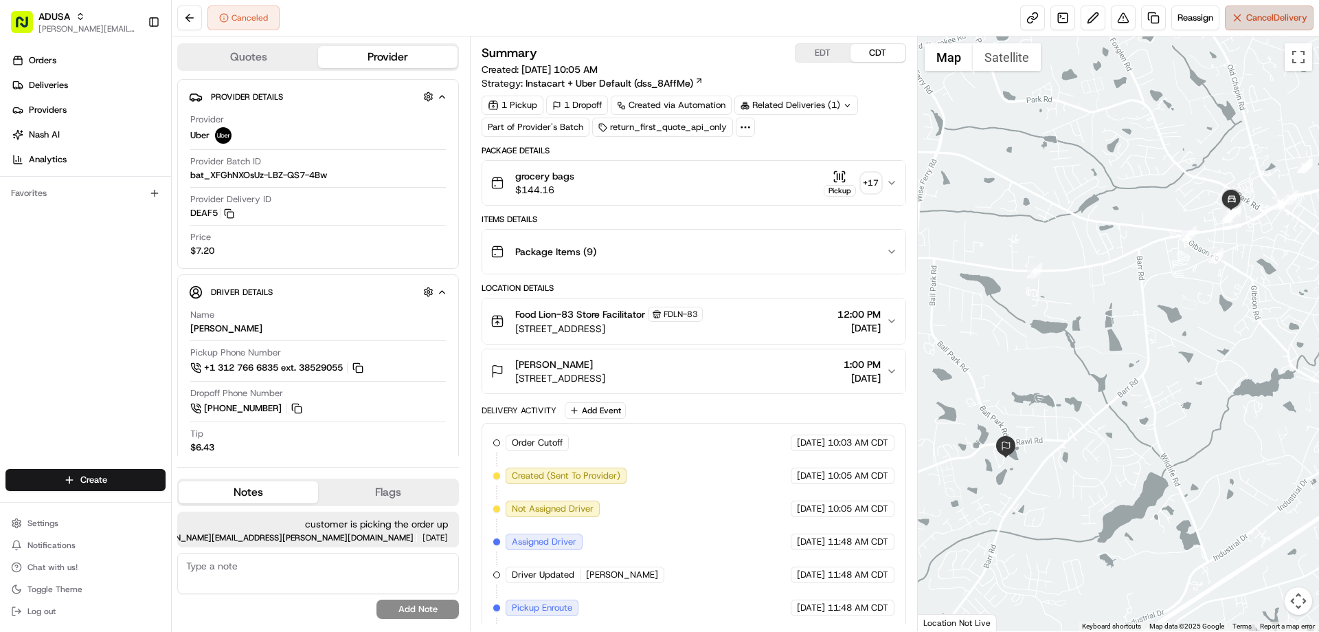
click at [1251, 20] on span "Cancel Delivery" at bounding box center [1277, 18] width 61 height 12
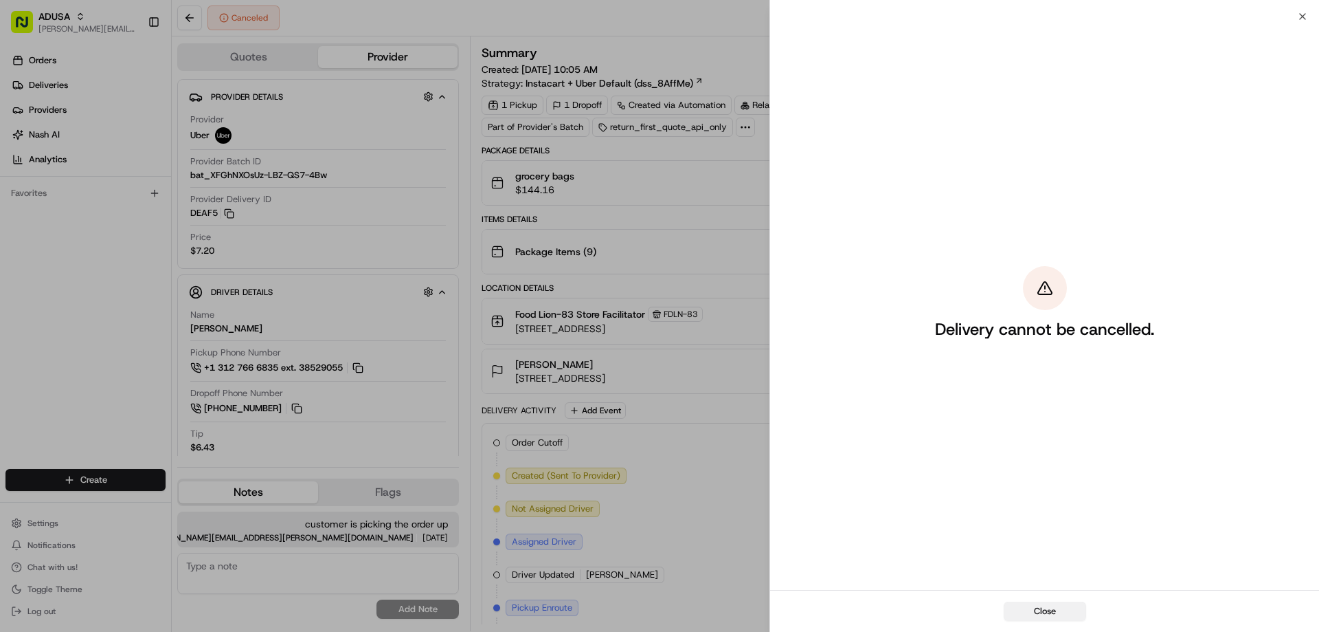
click at [1028, 610] on button "Close" at bounding box center [1045, 610] width 82 height 19
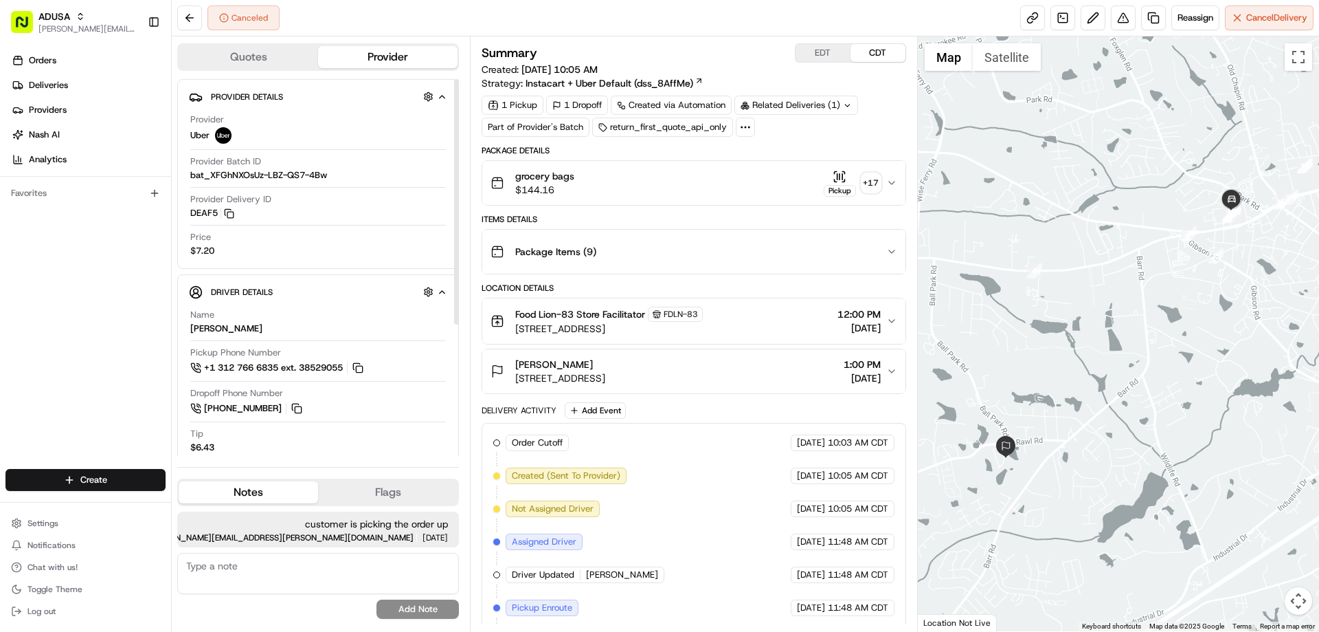
click at [381, 150] on div "Provider Uber Provider Batch ID bat_XFGhNXOsUz-LBZ-QS7-4Bw Provider Delivery ID…" at bounding box center [318, 185] width 258 height 155
